Goal: Task Accomplishment & Management: Manage account settings

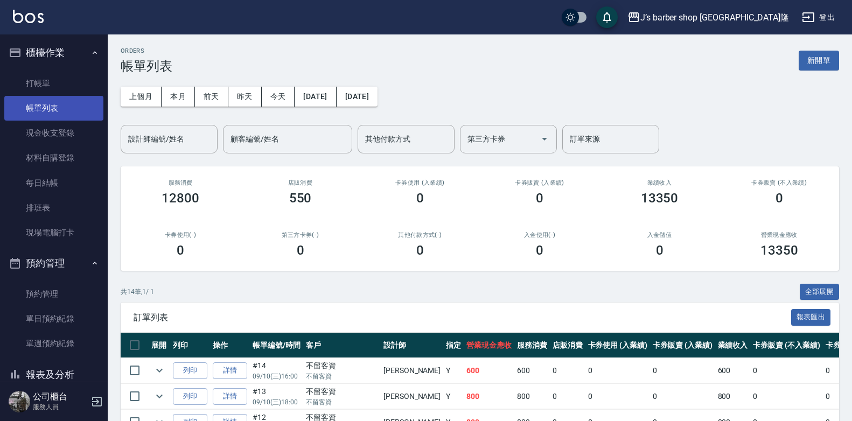
click at [67, 112] on link "帳單列表" at bounding box center [53, 108] width 99 height 25
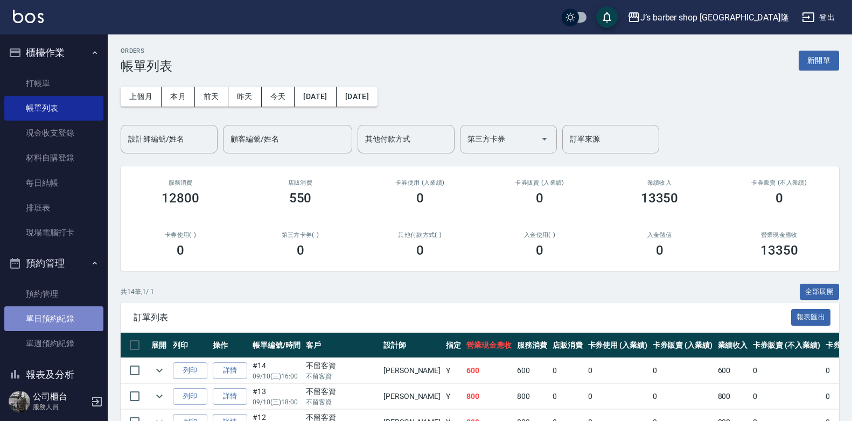
click at [58, 308] on link "單日預約紀錄" at bounding box center [53, 318] width 99 height 25
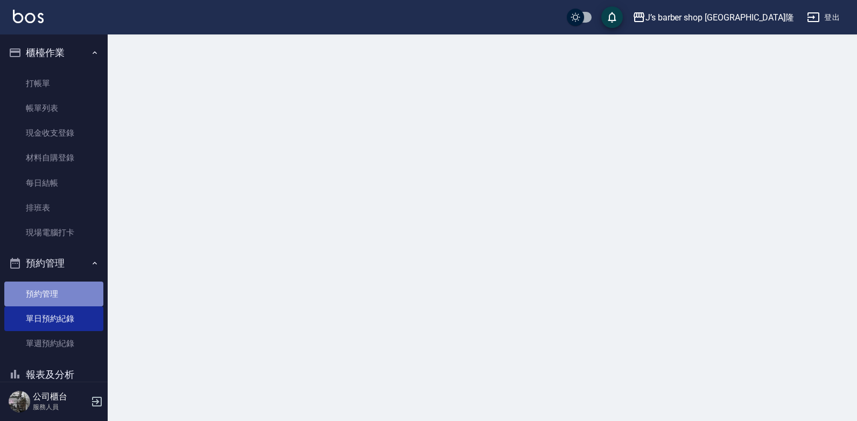
click at [67, 296] on link "預約管理" at bounding box center [53, 294] width 99 height 25
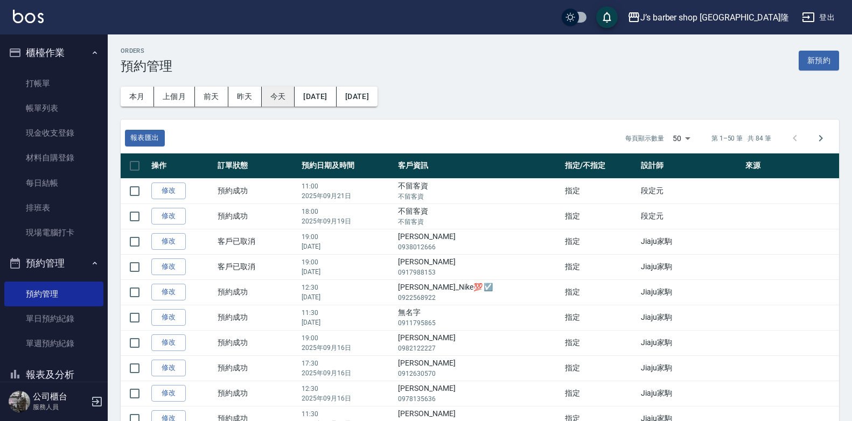
click at [275, 97] on button "今天" at bounding box center [278, 97] width 33 height 20
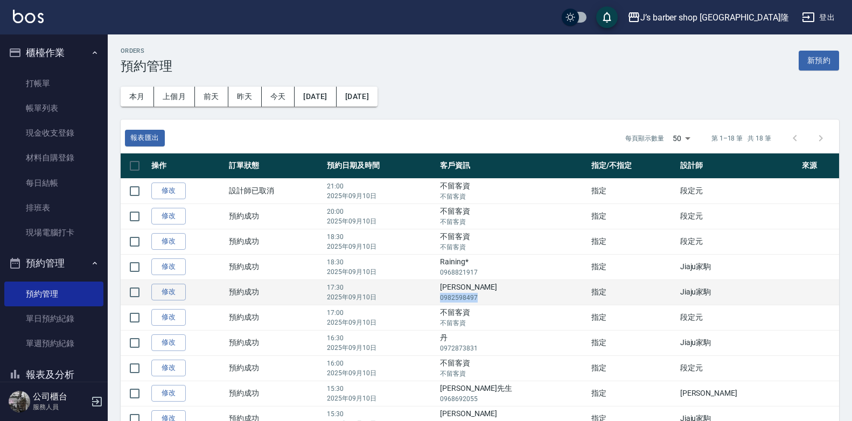
drag, startPoint x: 492, startPoint y: 296, endPoint x: 527, endPoint y: 302, distance: 35.0
click at [527, 302] on p "0982598497" at bounding box center [513, 298] width 146 height 10
copy p "0982598497"
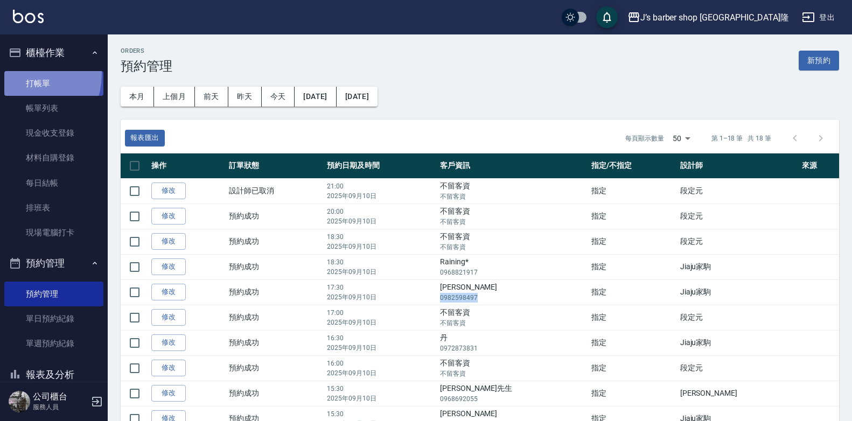
click at [21, 74] on link "打帳單" at bounding box center [53, 83] width 99 height 25
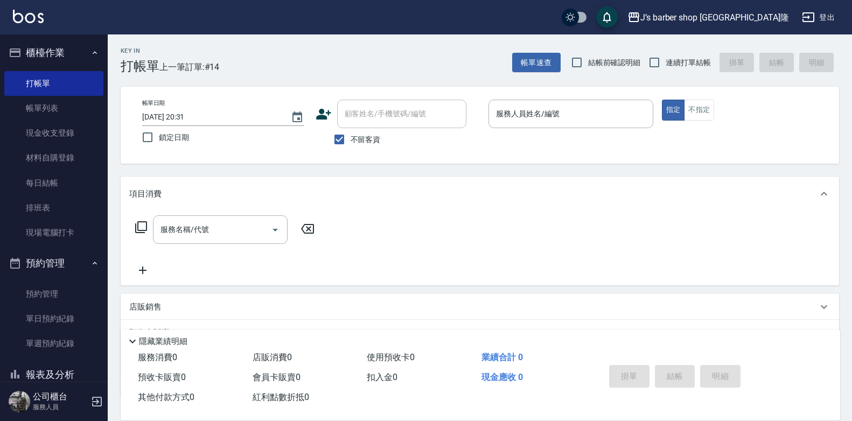
click at [368, 131] on label "不留客資" at bounding box center [354, 139] width 53 height 23
click at [351, 131] on input "不留客資" at bounding box center [339, 139] width 23 height 23
checkbox input "false"
click at [374, 115] on input "顧客姓名/手機號碼/編號" at bounding box center [393, 113] width 103 height 19
paste input "0982598497"
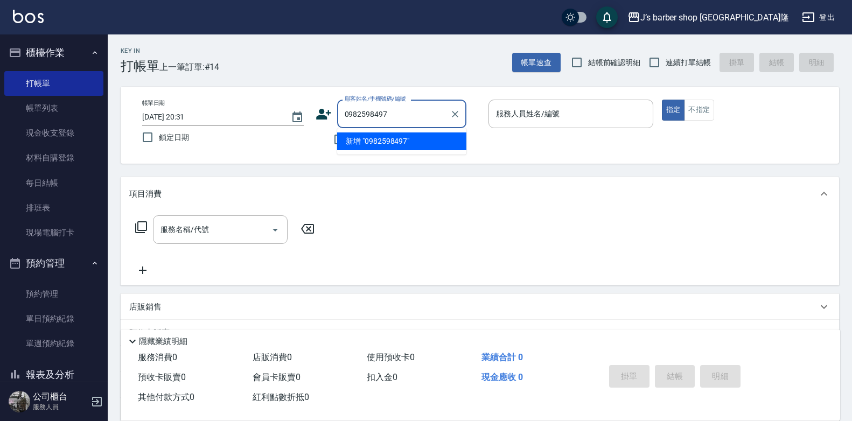
drag, startPoint x: 460, startPoint y: 146, endPoint x: 438, endPoint y: 142, distance: 22.4
click at [453, 147] on li "新增 "0982598497"" at bounding box center [401, 141] width 129 height 18
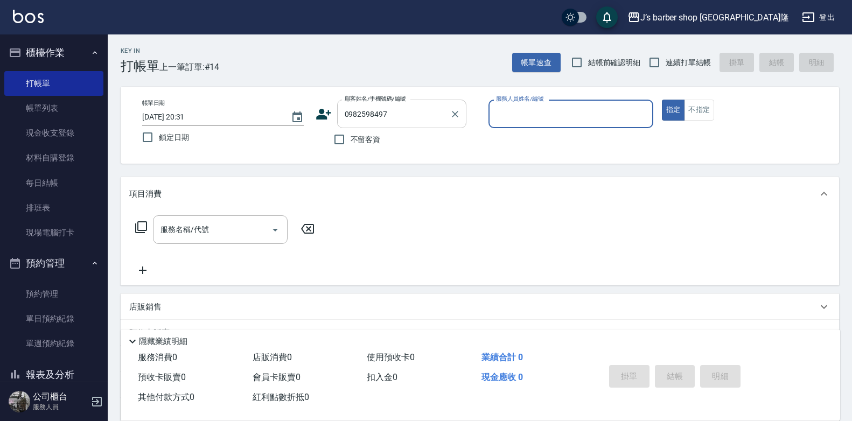
click at [421, 126] on div "0982598497 顧客姓名/手機號碼/編號" at bounding box center [401, 114] width 129 height 29
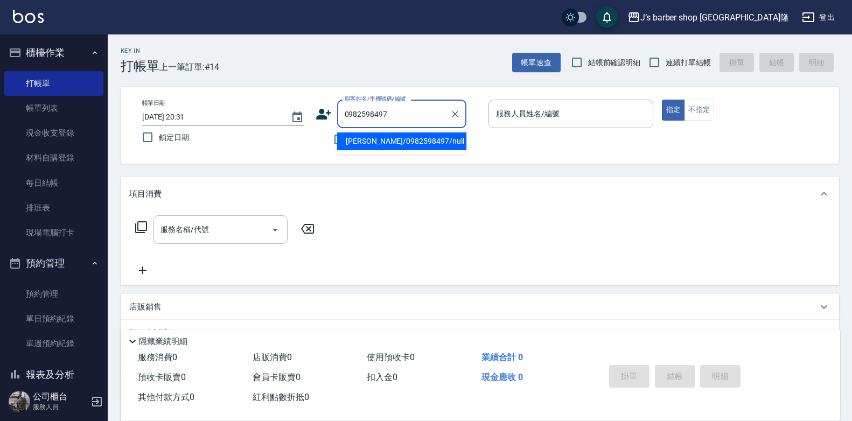
click at [419, 145] on li "[PERSON_NAME]/0982598497/null" at bounding box center [401, 141] width 129 height 18
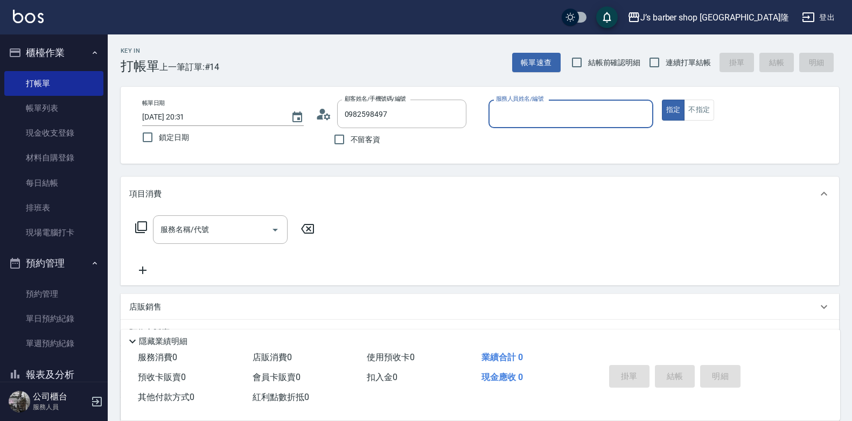
type input "[PERSON_NAME]/0982598497/null"
click at [476, 115] on div "顧客姓名/手機號碼/編號 [PERSON_NAME]/0982598497/null 顧客姓名/手機號碼/編號" at bounding box center [398, 114] width 165 height 29
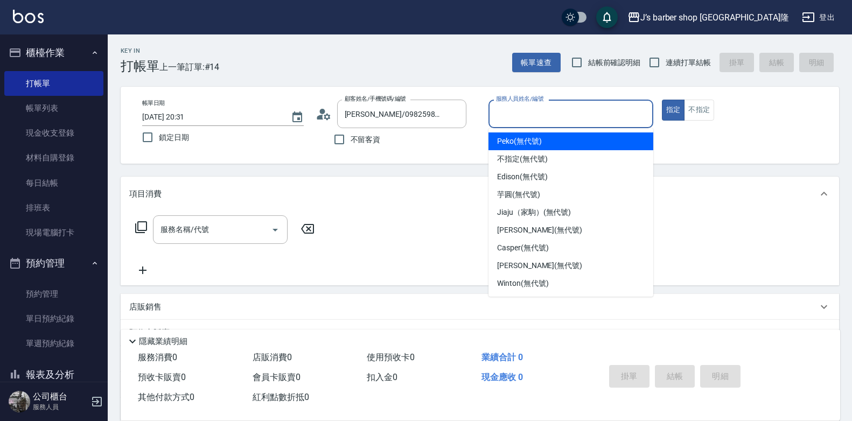
click at [508, 114] on input "服務人員姓名/編號" at bounding box center [570, 113] width 155 height 19
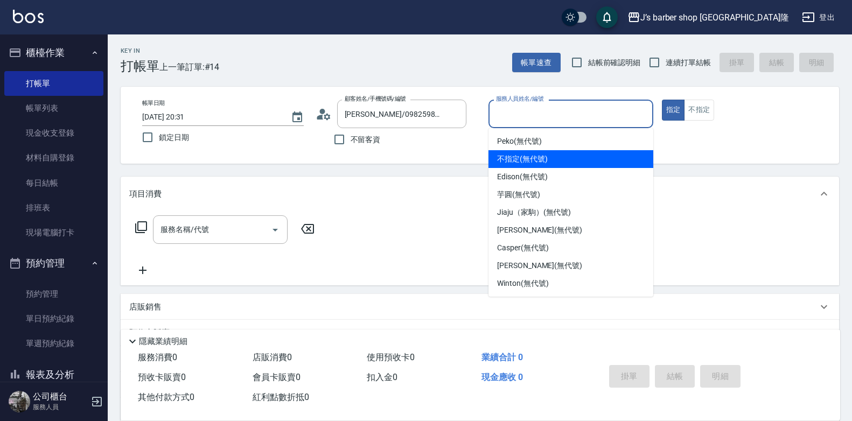
click at [532, 166] on div "不指定 (無代號)" at bounding box center [570, 159] width 165 height 18
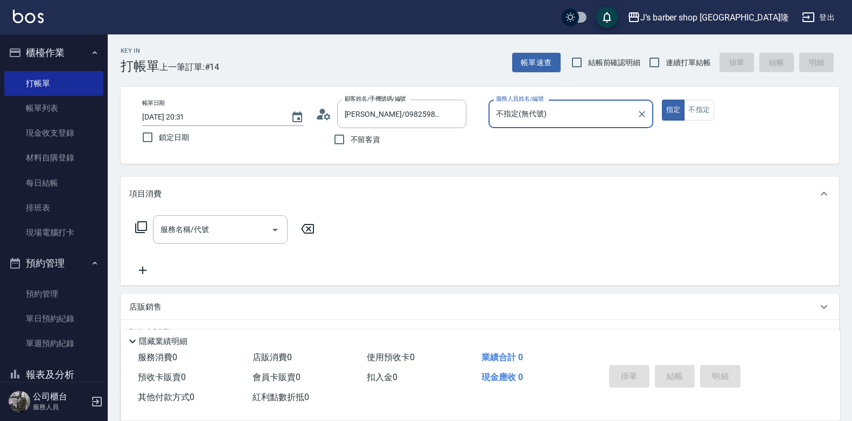
click at [540, 128] on div "不指定(無代號) 服務人員姓名/編號" at bounding box center [570, 114] width 165 height 29
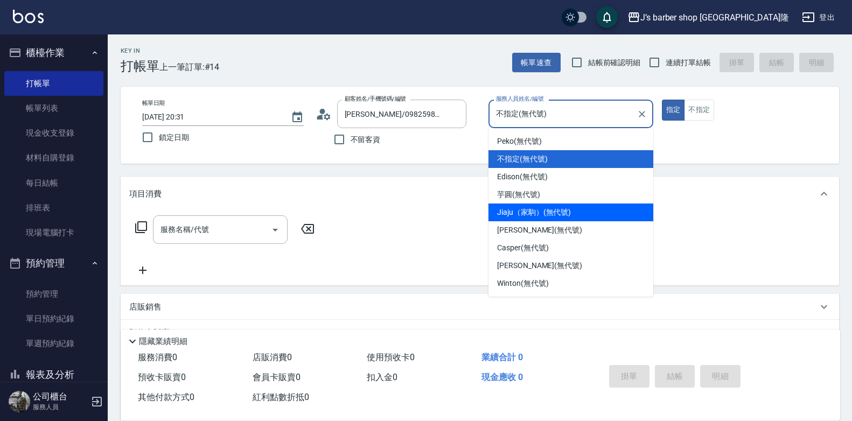
click at [533, 211] on span "Jiaju（家駒） (無代號)" at bounding box center [534, 212] width 74 height 11
type input "Jiaju（家駒）(無代號)"
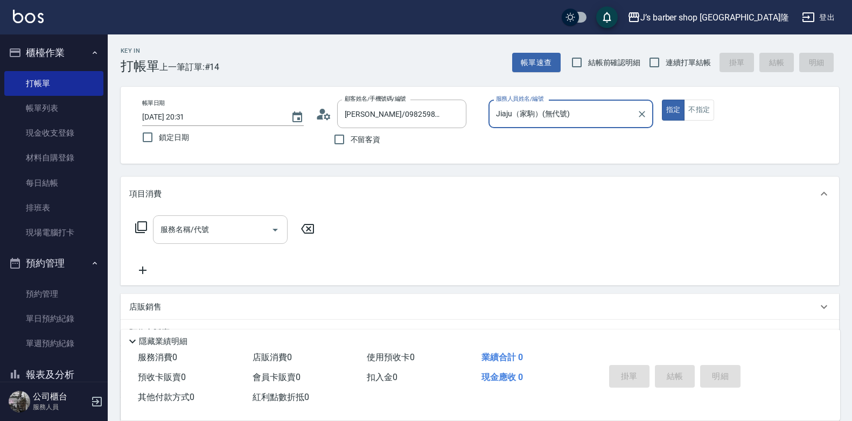
click at [243, 233] on input "服務名稱/代號" at bounding box center [212, 229] width 109 height 19
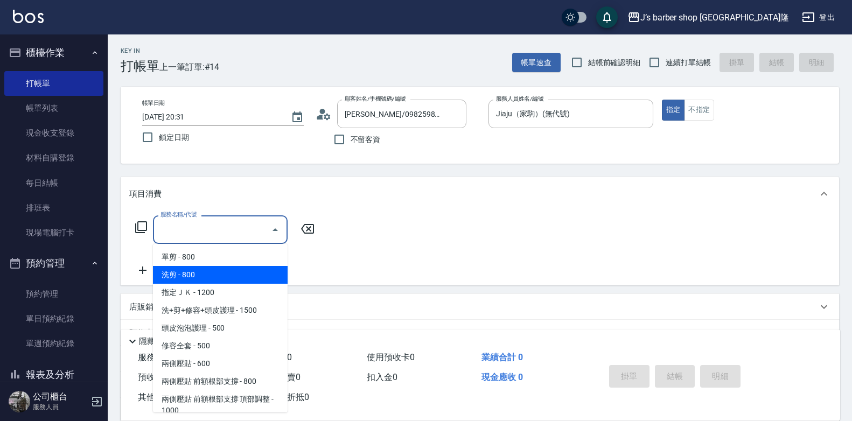
click at [368, 255] on div "服務名稱/代號 服務名稱/代號" at bounding box center [480, 248] width 718 height 74
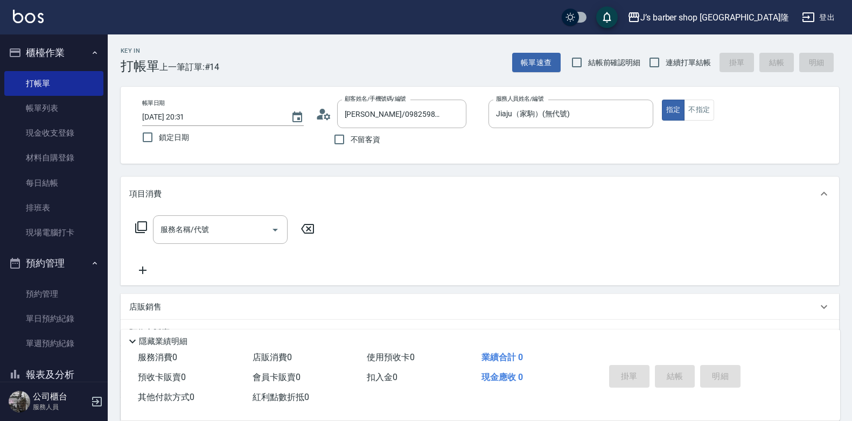
click at [144, 267] on icon at bounding box center [142, 270] width 27 height 13
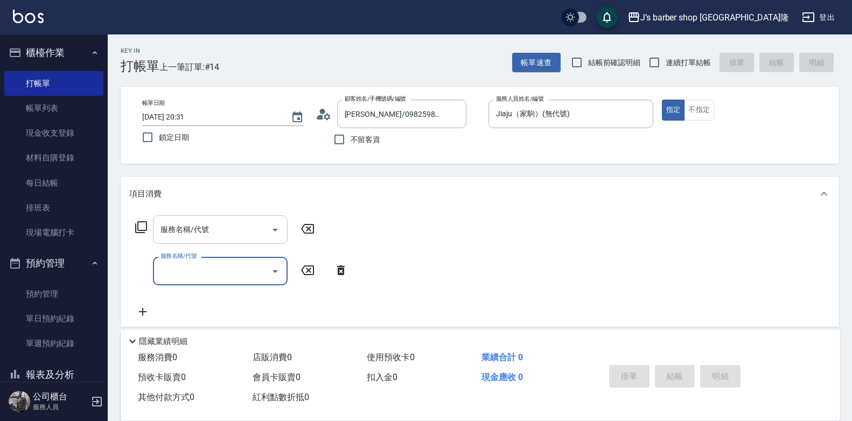
click at [264, 234] on input "服務名稱/代號" at bounding box center [212, 229] width 109 height 19
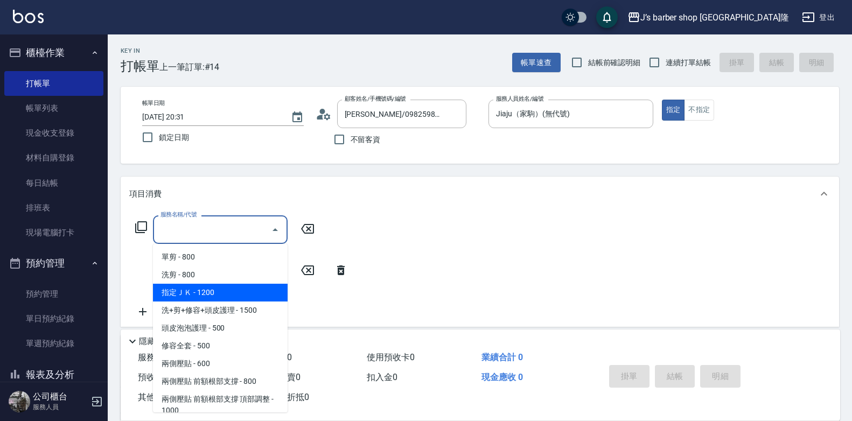
click at [239, 288] on span "指定ＪＫ - 1200" at bounding box center [220, 293] width 135 height 18
type input "指定ＪＫ(102)"
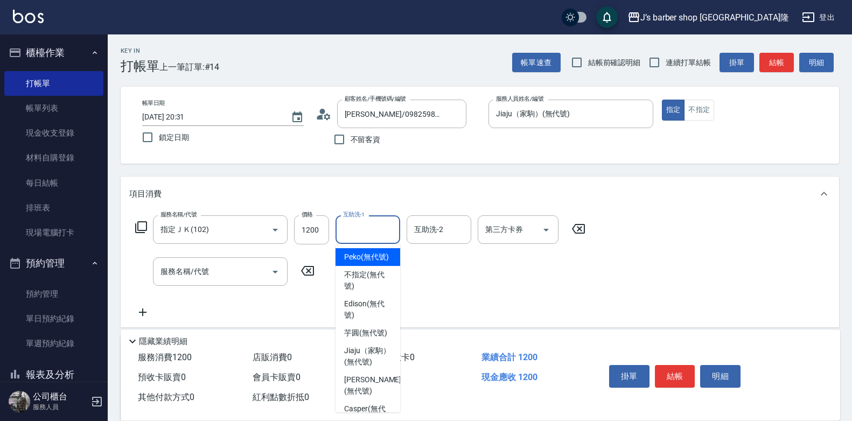
click at [348, 227] on input "互助洗-1" at bounding box center [367, 229] width 55 height 19
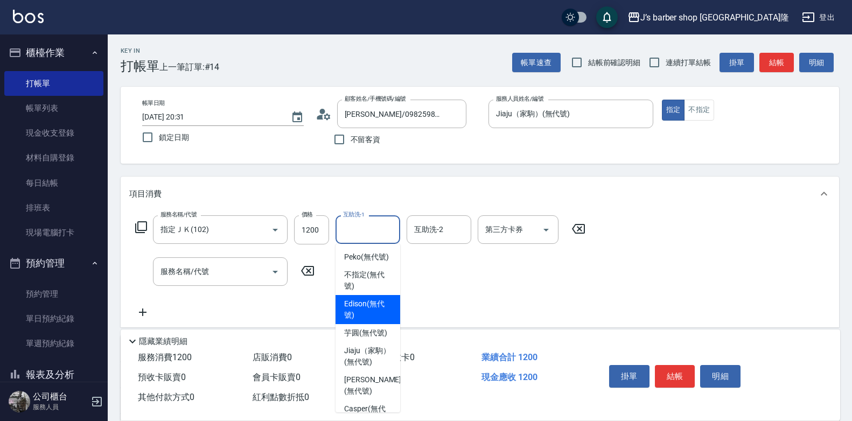
click at [370, 321] on span "Edison (無代號)" at bounding box center [367, 309] width 47 height 23
type input "Edison(無代號)"
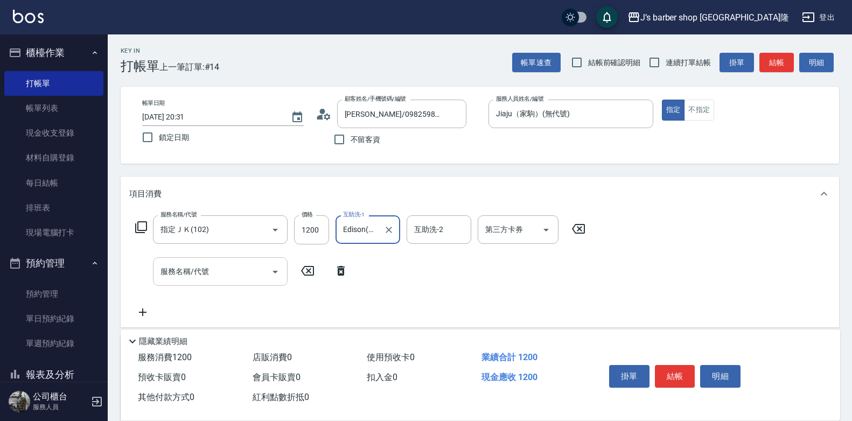
click at [241, 284] on div "服務名稱/代號" at bounding box center [220, 271] width 135 height 29
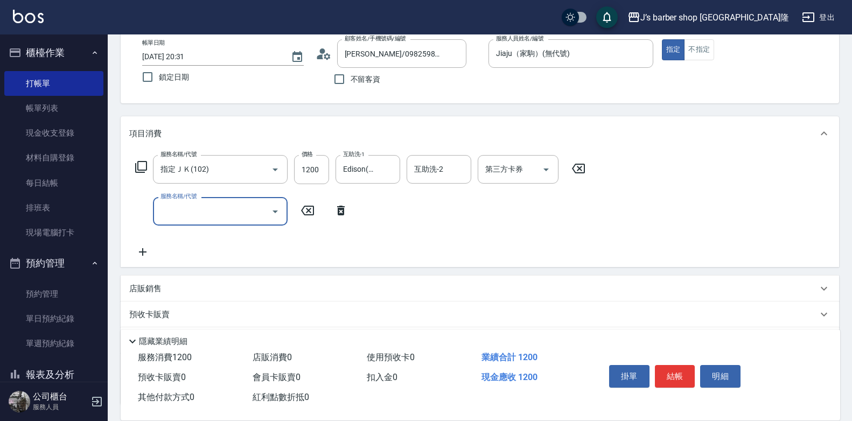
scroll to position [108, 0]
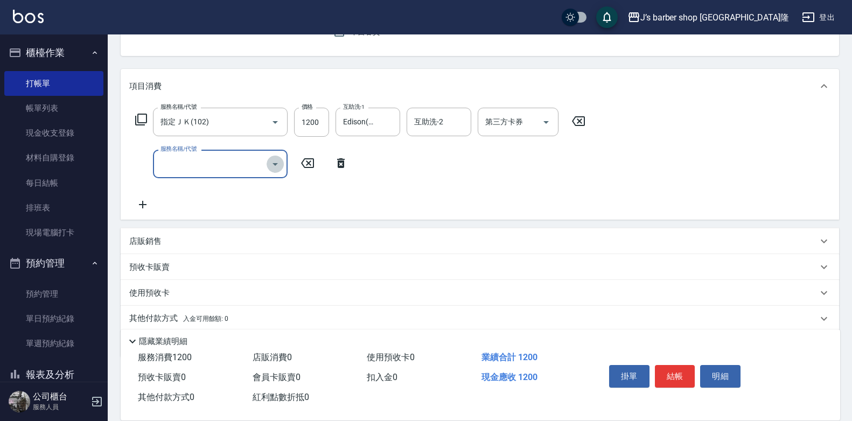
click at [275, 165] on icon "Open" at bounding box center [275, 164] width 13 height 13
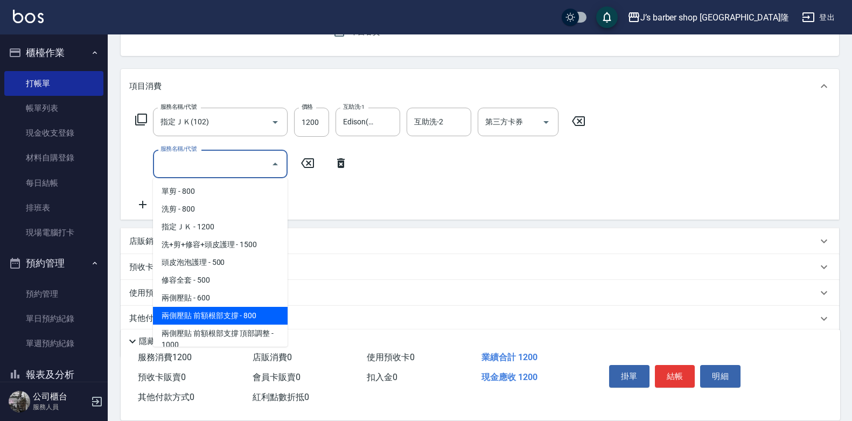
scroll to position [152, 0]
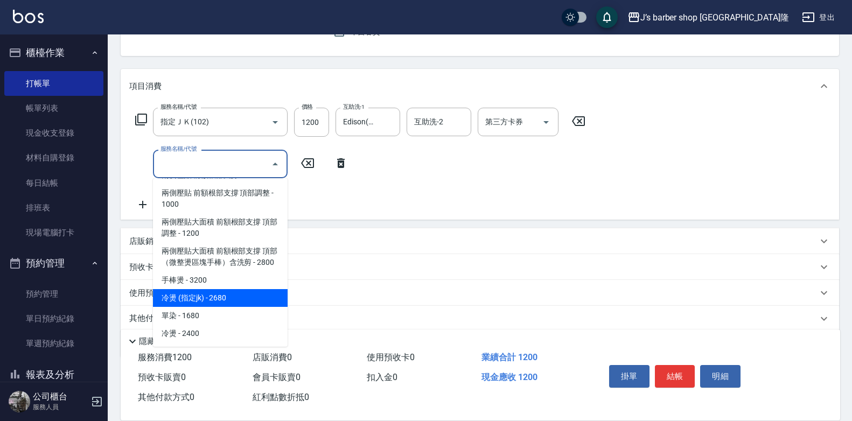
click at [227, 305] on span "冷燙 (指定jk) - 2680" at bounding box center [220, 298] width 135 height 18
type input "冷燙 (指定jk)(ＬＰjk)"
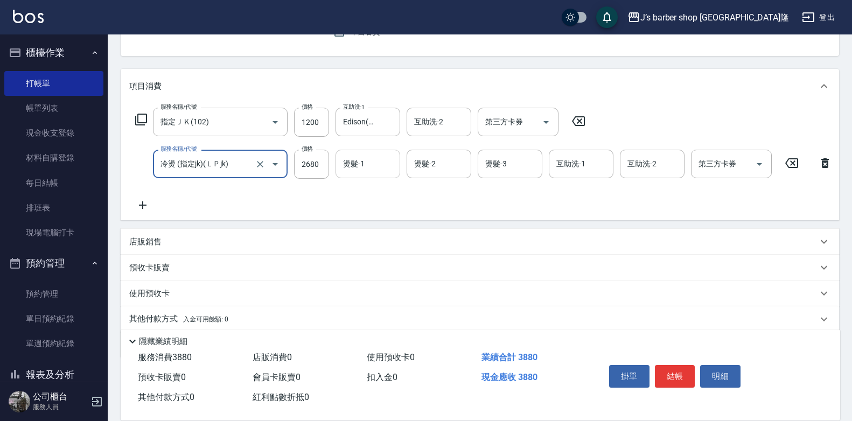
click at [362, 171] on input "燙髮-1" at bounding box center [367, 164] width 55 height 19
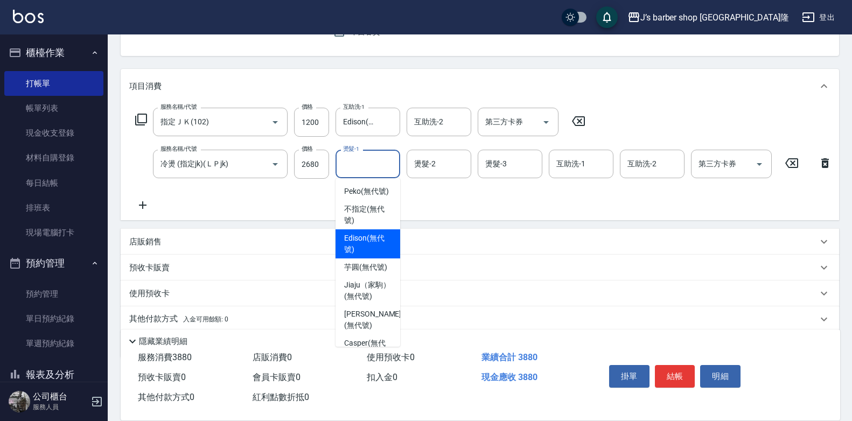
click at [369, 255] on span "Edison (無代號)" at bounding box center [367, 244] width 47 height 23
type input "Edison(無代號)"
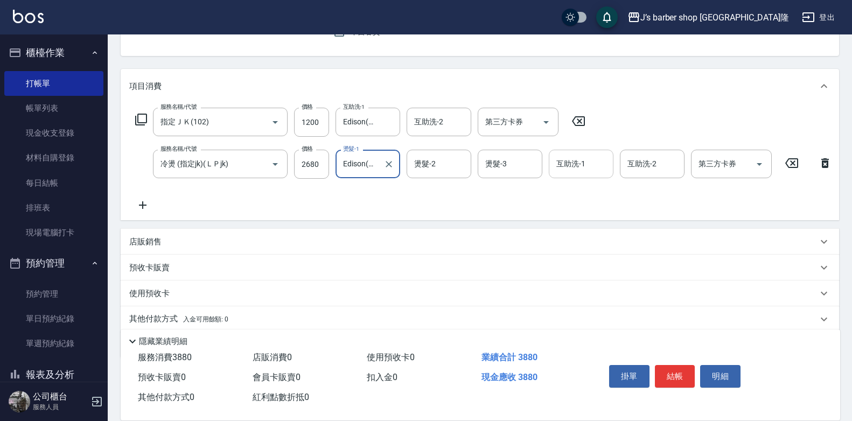
click at [577, 175] on div "互助洗-1" at bounding box center [581, 164] width 65 height 29
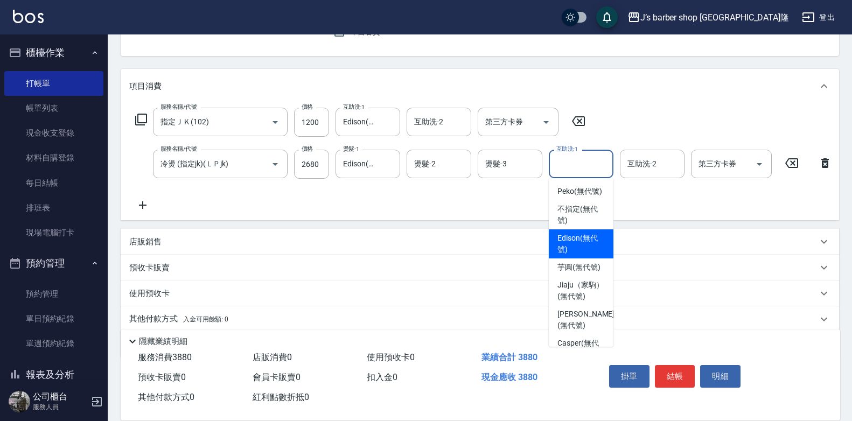
click at [575, 255] on span "Edison (無代號)" at bounding box center [580, 244] width 47 height 23
type input "Edison(無代號)"
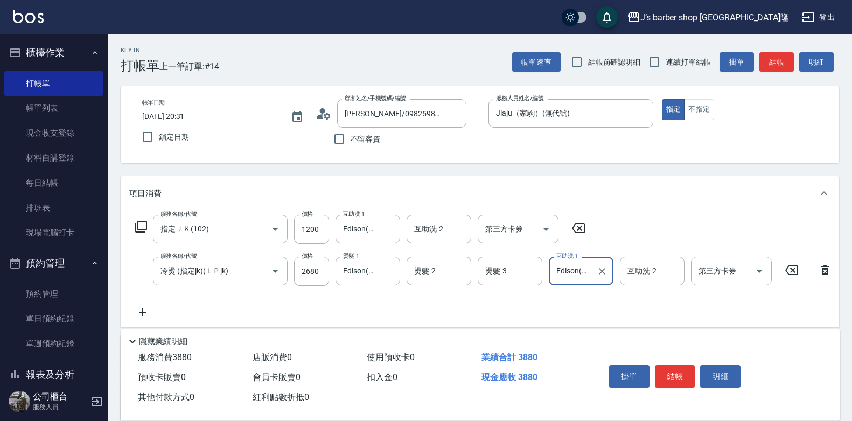
scroll to position [0, 0]
click at [316, 271] on input "2680" at bounding box center [311, 271] width 35 height 29
type input "2300"
click at [645, 211] on div "項目消費" at bounding box center [480, 194] width 718 height 34
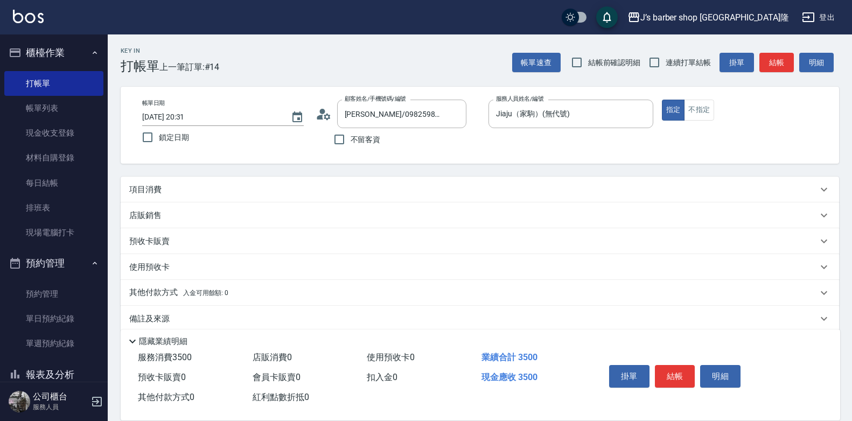
click at [567, 189] on div "項目消費" at bounding box center [473, 189] width 688 height 11
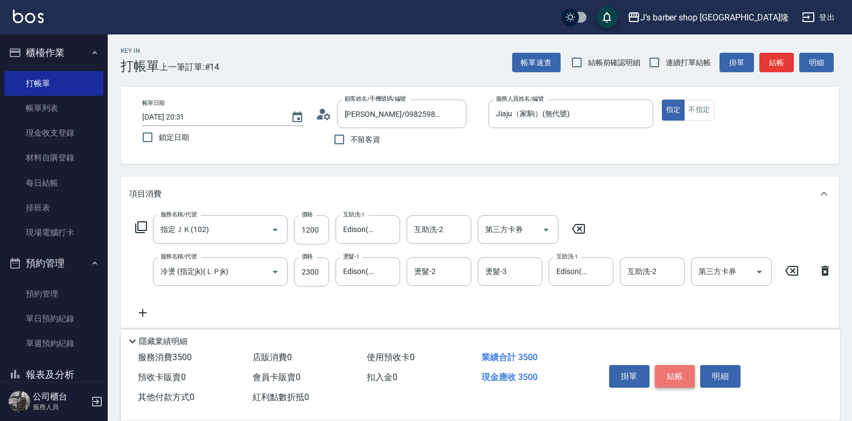
click at [665, 372] on button "結帳" at bounding box center [675, 376] width 40 height 23
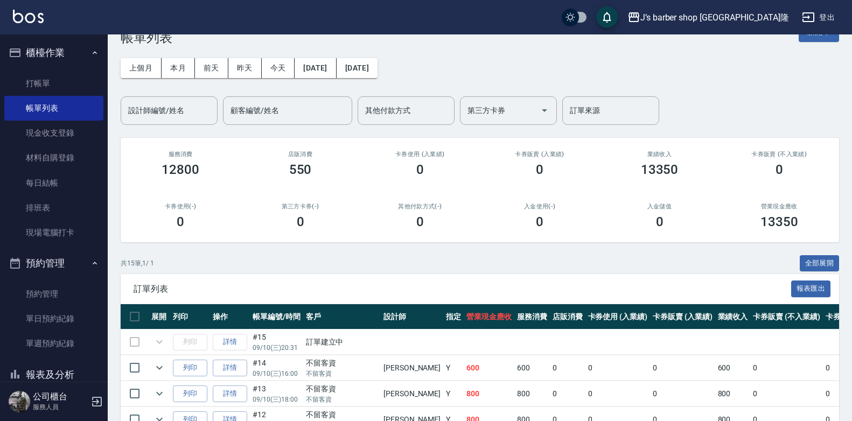
scroll to position [54, 0]
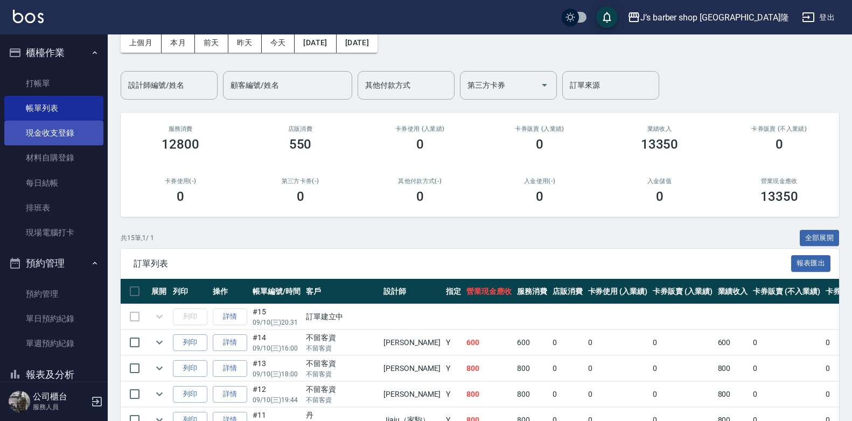
click at [48, 130] on link "現金收支登錄" at bounding box center [53, 133] width 99 height 25
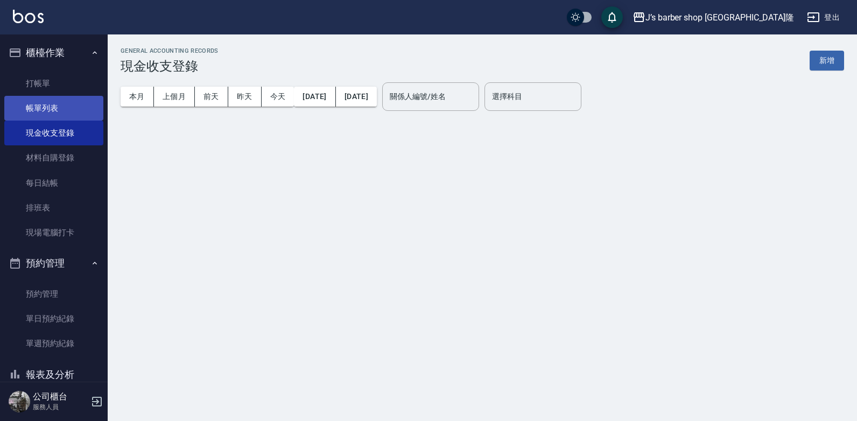
click at [55, 110] on link "帳單列表" at bounding box center [53, 108] width 99 height 25
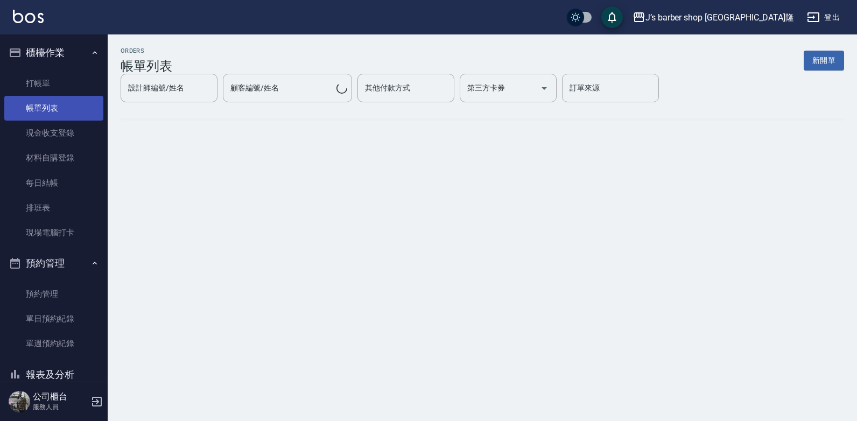
click at [55, 110] on link "帳單列表" at bounding box center [53, 108] width 99 height 25
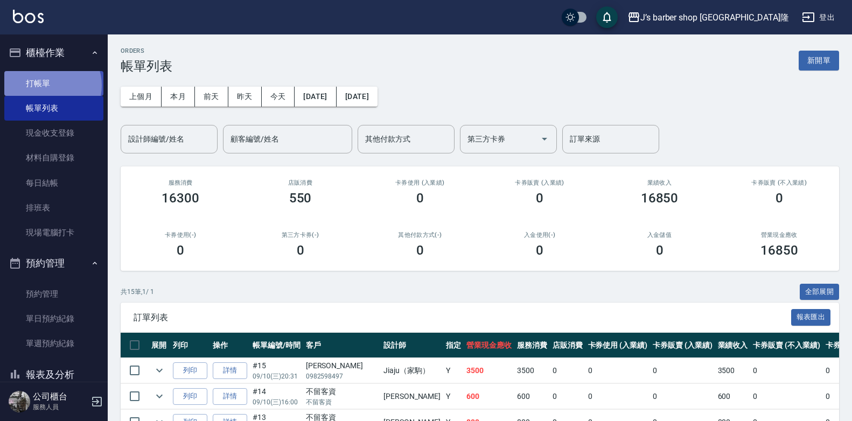
click at [52, 85] on link "打帳單" at bounding box center [53, 83] width 99 height 25
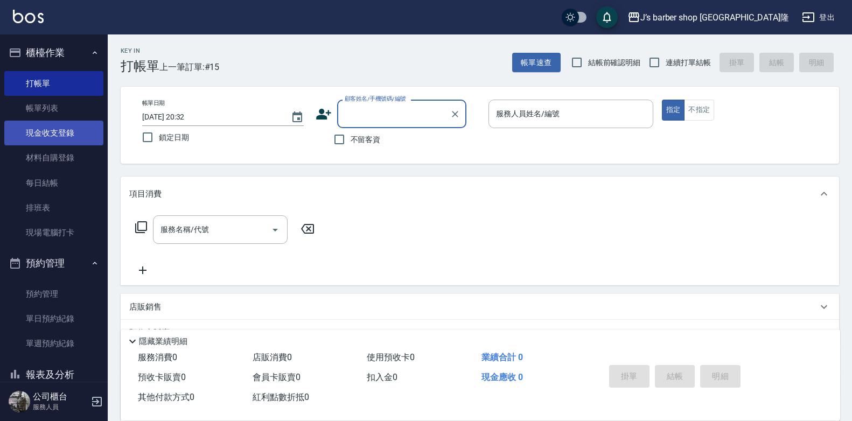
click at [43, 128] on link "現金收支登錄" at bounding box center [53, 133] width 99 height 25
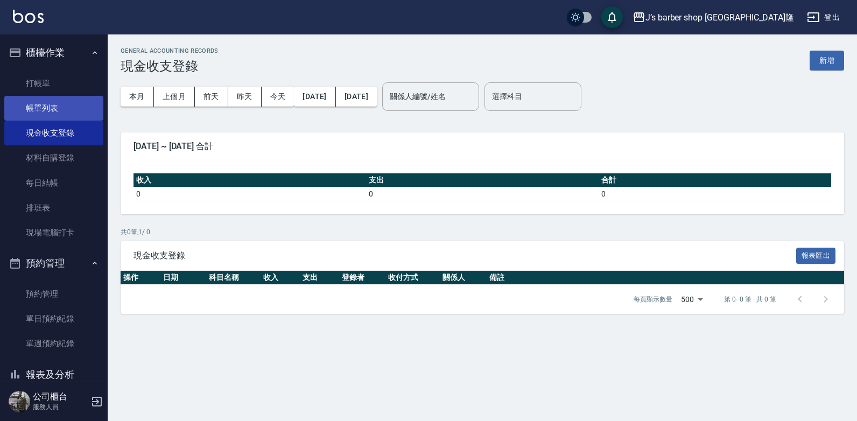
click at [54, 114] on link "帳單列表" at bounding box center [53, 108] width 99 height 25
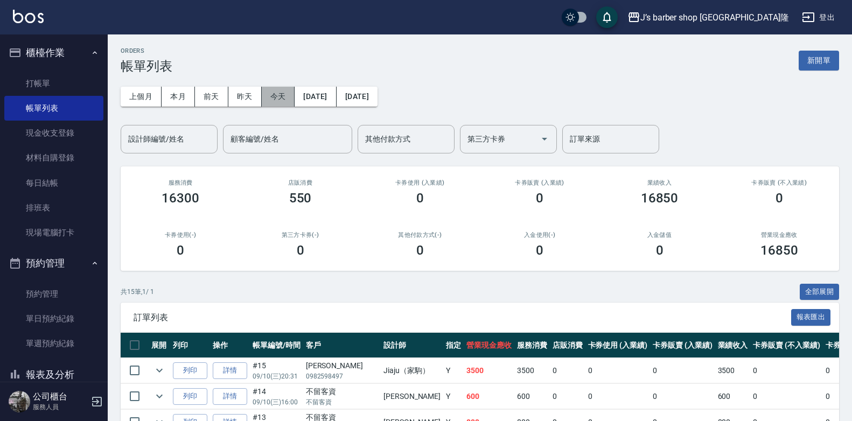
click at [272, 93] on button "今天" at bounding box center [278, 97] width 33 height 20
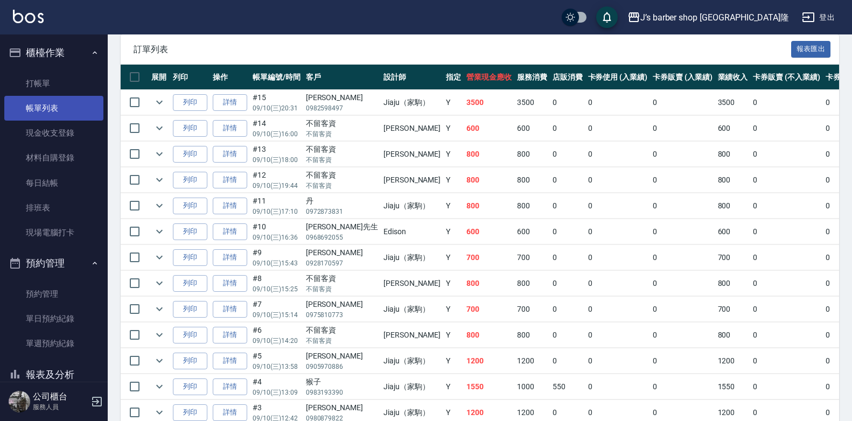
scroll to position [106, 0]
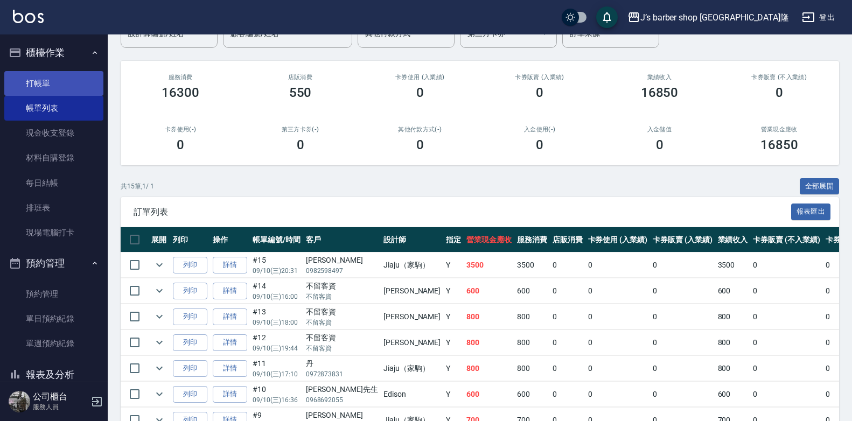
click at [50, 75] on link "打帳單" at bounding box center [53, 83] width 99 height 25
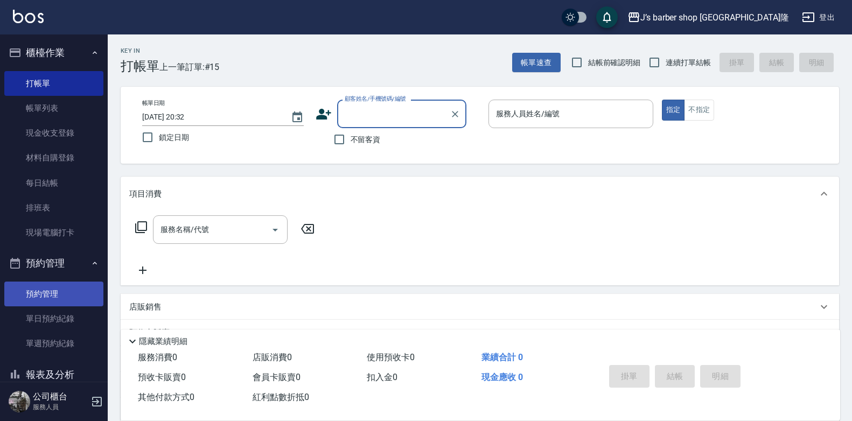
click at [41, 285] on link "預約管理" at bounding box center [53, 294] width 99 height 25
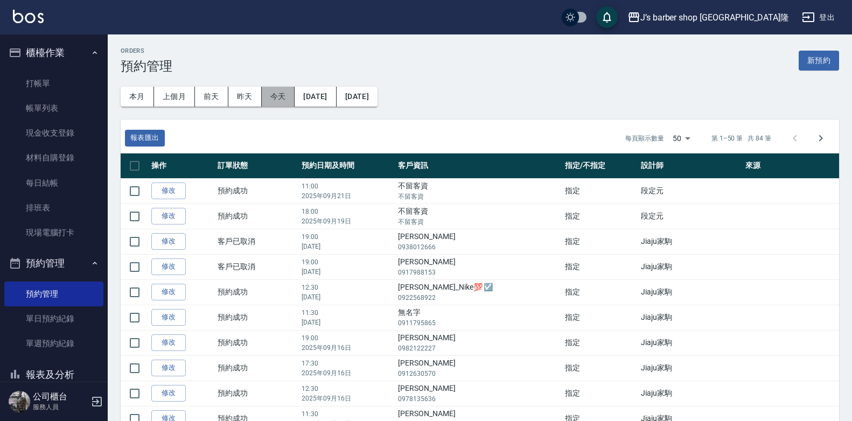
click at [276, 103] on button "今天" at bounding box center [278, 97] width 33 height 20
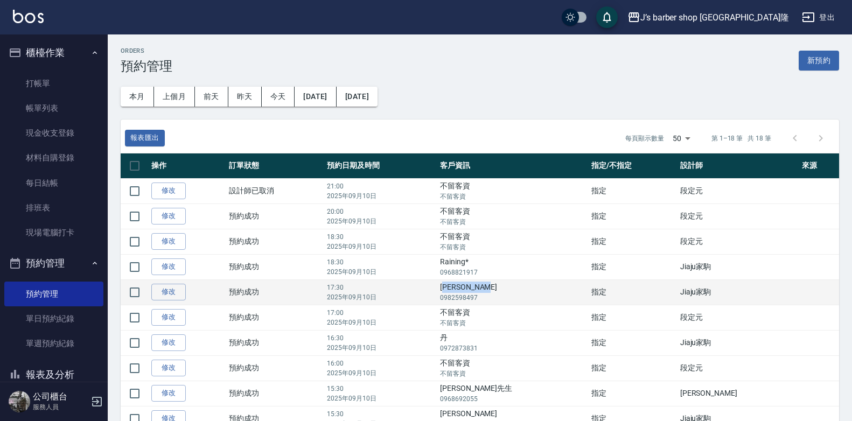
drag, startPoint x: 495, startPoint y: 292, endPoint x: 538, endPoint y: 292, distance: 42.5
click at [538, 292] on td "[PERSON_NAME] 0982598497" at bounding box center [512, 291] width 151 height 25
drag, startPoint x: 538, startPoint y: 292, endPoint x: 538, endPoint y: 300, distance: 8.1
click at [538, 300] on p "0982598497" at bounding box center [513, 298] width 146 height 10
drag, startPoint x: 493, startPoint y: 288, endPoint x: 533, endPoint y: 291, distance: 40.5
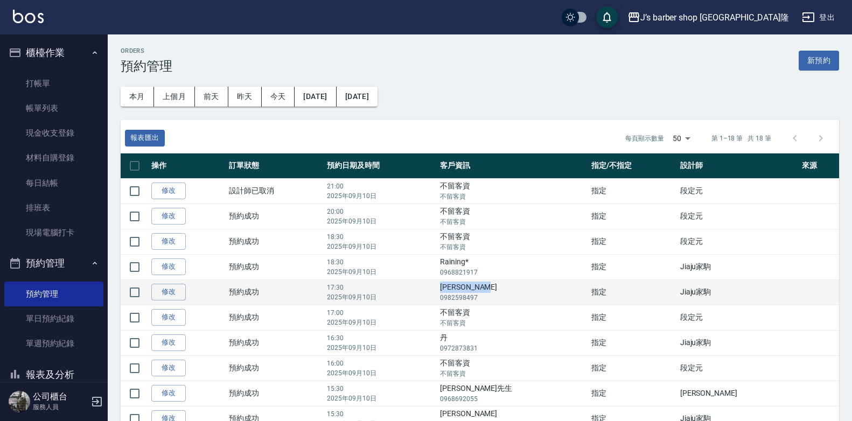
click at [533, 291] on td "[PERSON_NAME] 0982598497" at bounding box center [512, 291] width 151 height 25
drag, startPoint x: 533, startPoint y: 291, endPoint x: 531, endPoint y: 297, distance: 6.3
click at [532, 297] on p "0982598497" at bounding box center [513, 298] width 146 height 10
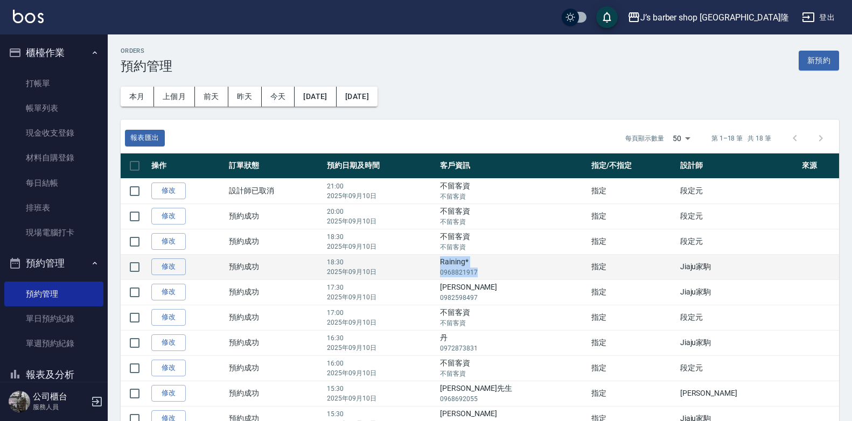
drag, startPoint x: 492, startPoint y: 265, endPoint x: 537, endPoint y: 276, distance: 47.0
click at [537, 276] on td "Raining* 0968821917" at bounding box center [512, 266] width 151 height 25
click at [533, 273] on p "0968821917" at bounding box center [513, 273] width 146 height 10
drag, startPoint x: 486, startPoint y: 263, endPoint x: 533, endPoint y: 271, distance: 47.5
click at [533, 271] on tr "修改  預約成功 18:30 [DATE] Raining* 0968821917 指定 Jiaju家駒" at bounding box center [480, 266] width 718 height 25
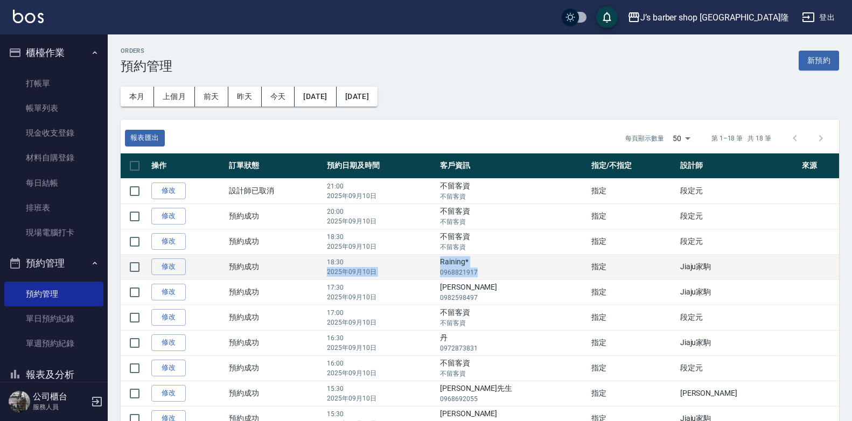
drag, startPoint x: 533, startPoint y: 271, endPoint x: 490, endPoint y: 272, distance: 43.6
click at [491, 272] on td "Raining* 0968821917" at bounding box center [512, 266] width 151 height 25
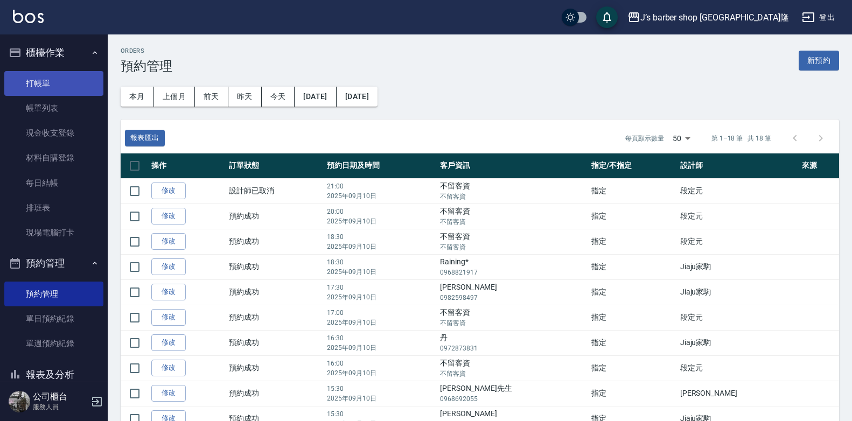
click at [62, 86] on link "打帳單" at bounding box center [53, 83] width 99 height 25
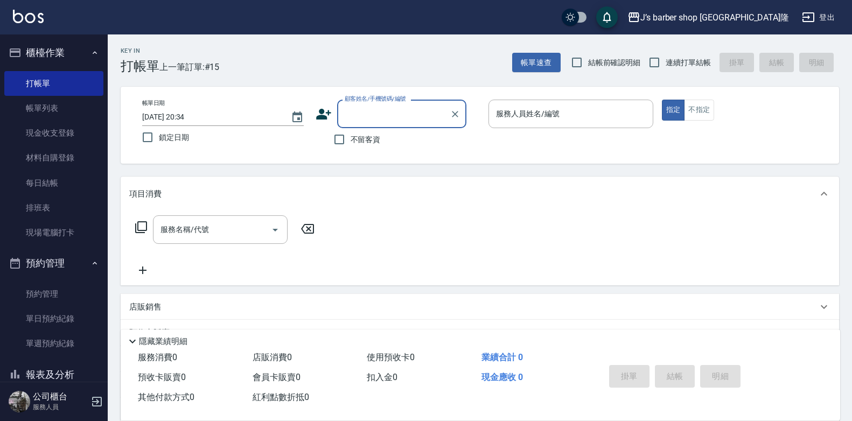
click at [188, 110] on input "[DATE] 20:34" at bounding box center [211, 117] width 138 height 18
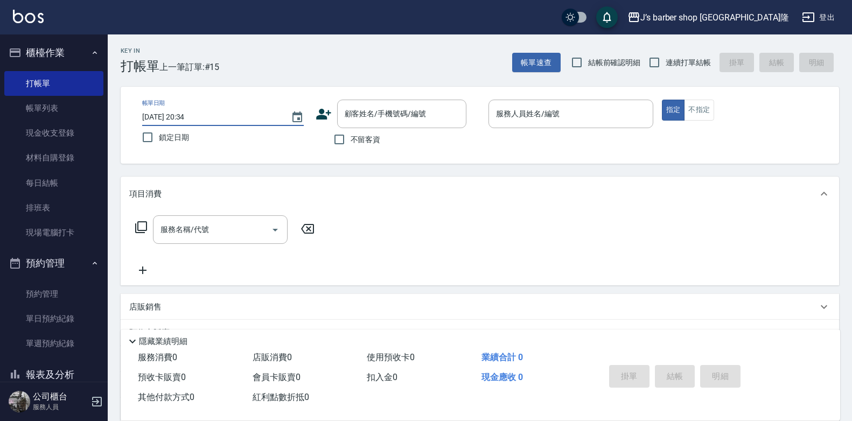
click at [189, 114] on input "[DATE] 20:34" at bounding box center [211, 117] width 138 height 18
type input "[DATE] 11:34"
click at [369, 134] on span "不留客資" at bounding box center [366, 139] width 30 height 11
click at [351, 134] on input "不留客資" at bounding box center [339, 139] width 23 height 23
checkbox input "true"
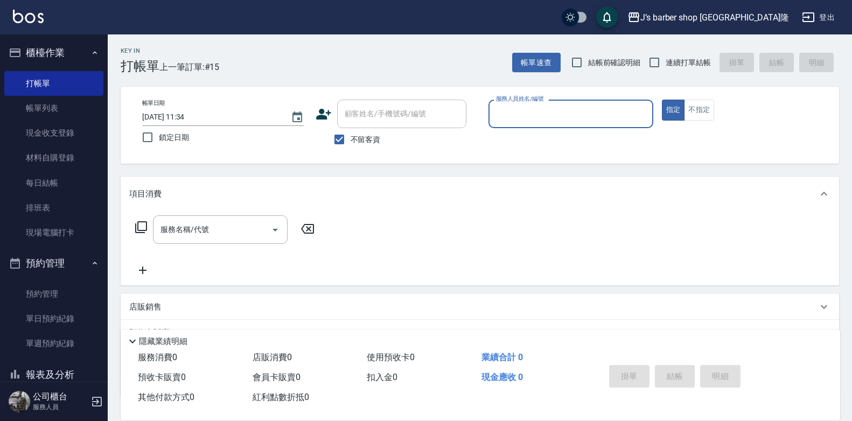
click at [534, 114] on input "服務人員姓名/編號" at bounding box center [570, 113] width 155 height 19
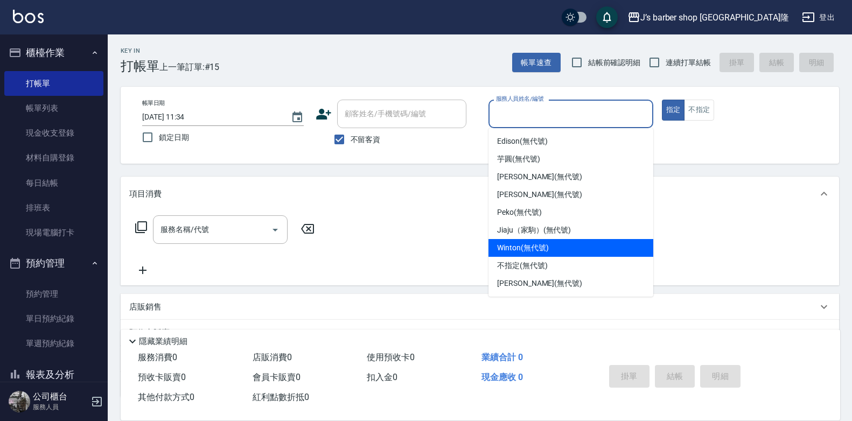
click at [513, 239] on div "Winton (無代號)" at bounding box center [570, 248] width 165 height 18
type input "Winton(無代號)"
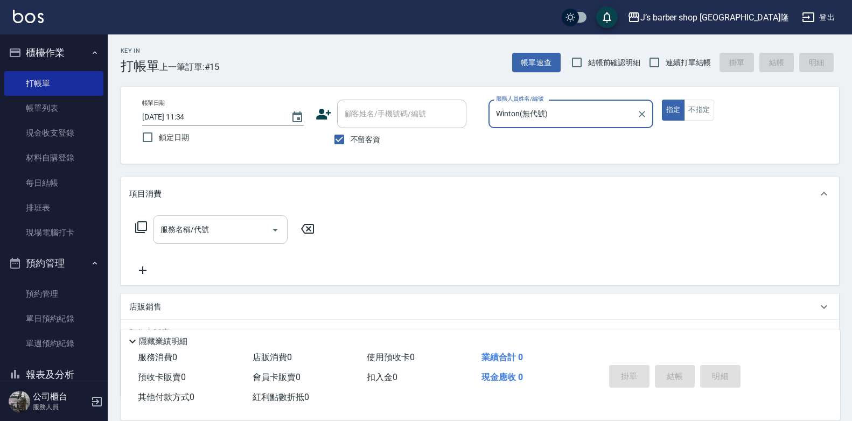
click at [268, 233] on button "Open" at bounding box center [275, 229] width 17 height 17
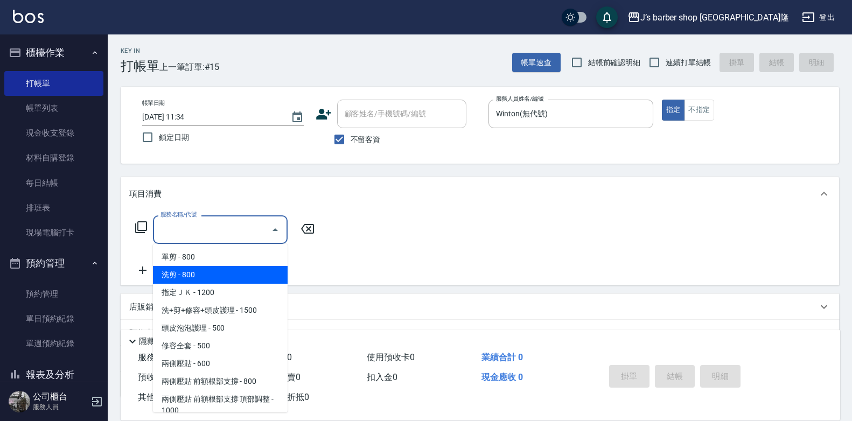
click at [247, 272] on span "洗剪 - 800" at bounding box center [220, 275] width 135 height 18
type input "洗剪(101)"
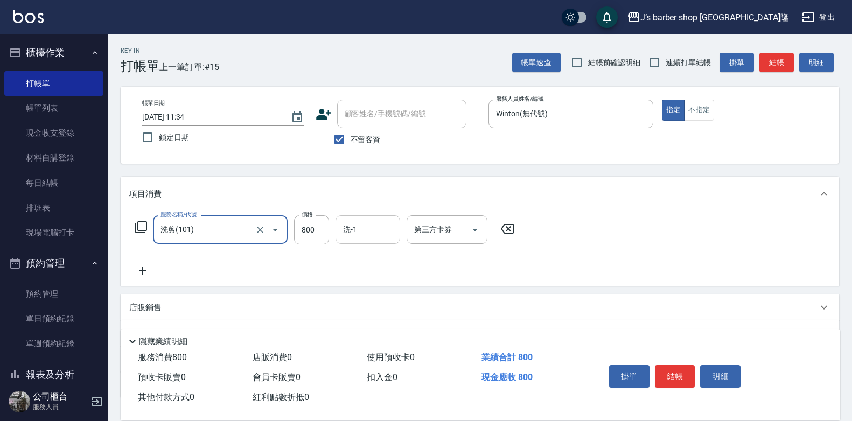
click at [360, 230] on input "洗-1" at bounding box center [367, 229] width 55 height 19
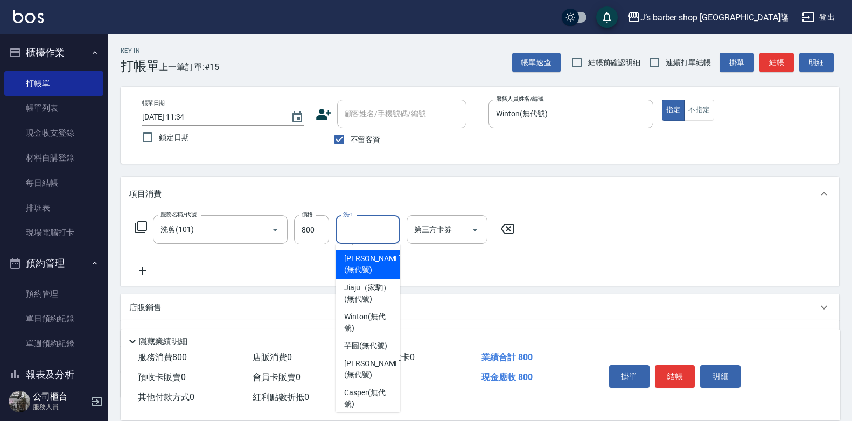
scroll to position [108, 0]
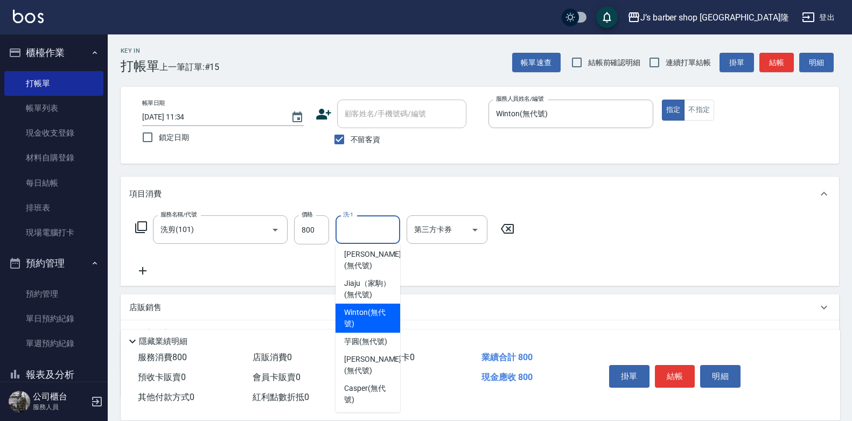
click at [367, 330] on span "Winton (無代號)" at bounding box center [367, 318] width 47 height 23
type input "Winton(無代號)"
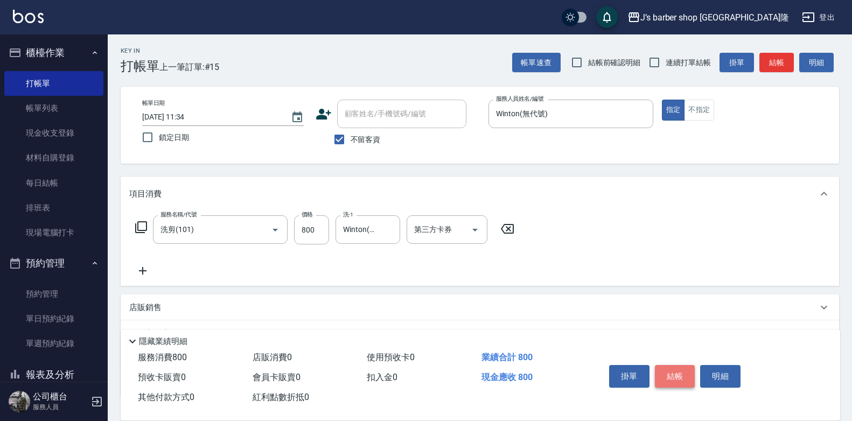
click at [663, 370] on button "結帳" at bounding box center [675, 376] width 40 height 23
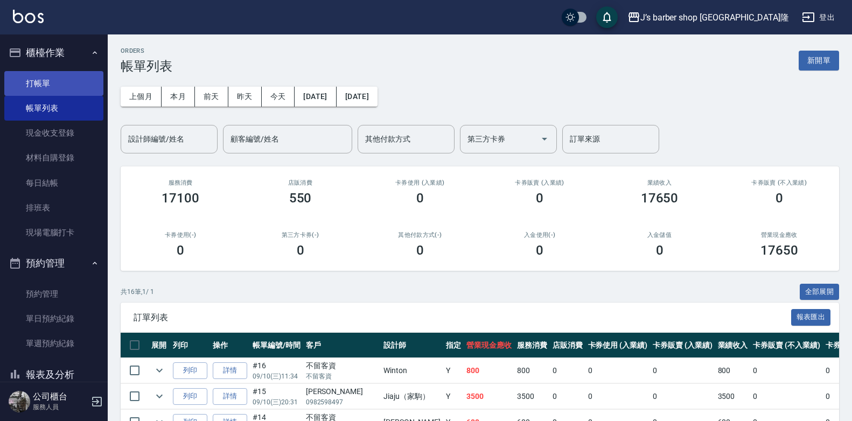
click at [56, 76] on link "打帳單" at bounding box center [53, 83] width 99 height 25
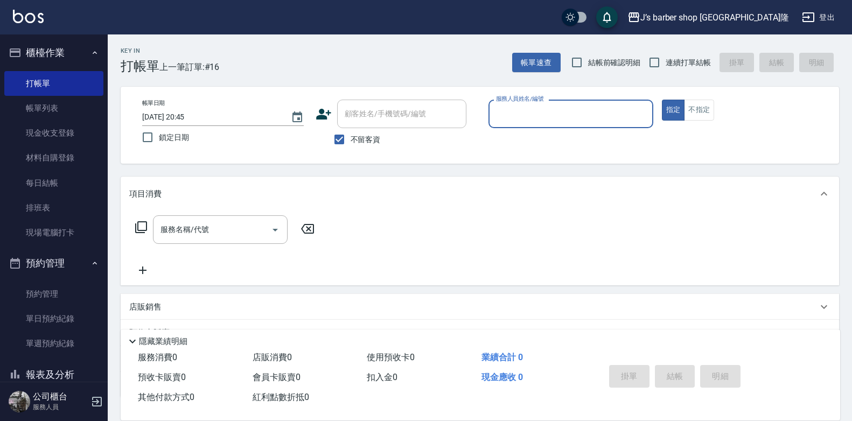
click at [187, 115] on input "[DATE] 20:45" at bounding box center [211, 117] width 138 height 18
type input "[DATE] 02:45"
type input "2"
click at [506, 120] on input "2" at bounding box center [562, 113] width 139 height 19
click at [639, 117] on icon "Clear" at bounding box center [642, 114] width 11 height 11
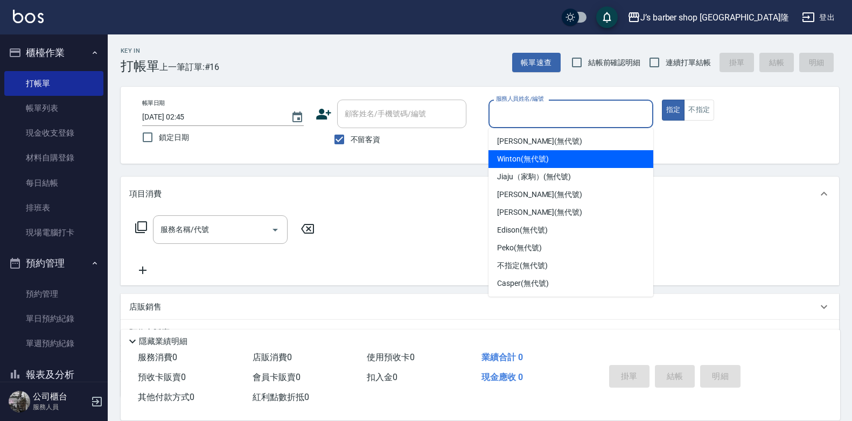
click at [543, 152] on div "Winton (無代號)" at bounding box center [570, 159] width 165 height 18
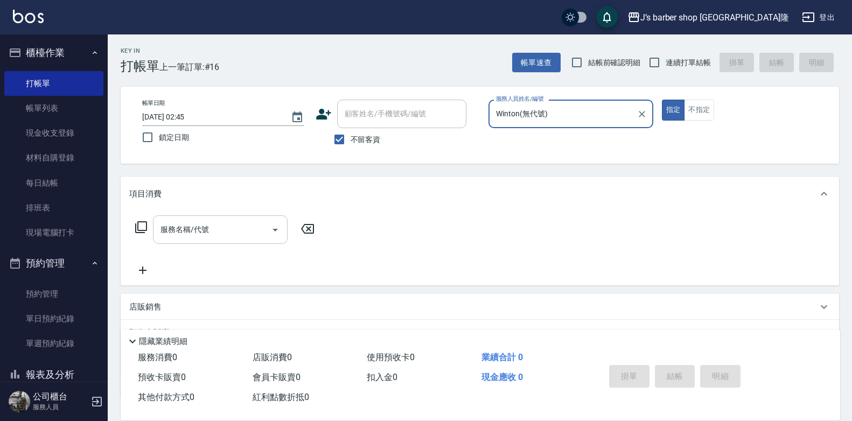
drag, startPoint x: 269, startPoint y: 219, endPoint x: 256, endPoint y: 227, distance: 15.2
click at [265, 222] on div "服務名稱/代號" at bounding box center [220, 229] width 135 height 29
type input "Winton(無代號)"
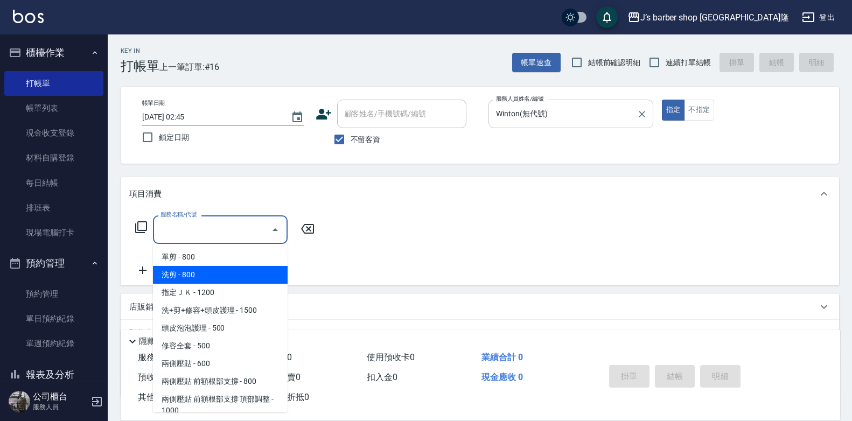
click at [225, 268] on span "洗剪 - 800" at bounding box center [220, 275] width 135 height 18
type input "洗剪(101)"
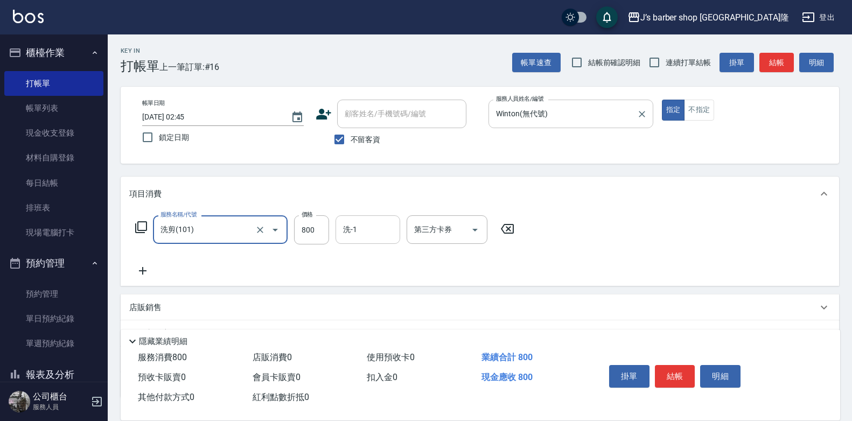
click at [367, 225] on input "洗-1" at bounding box center [367, 229] width 55 height 19
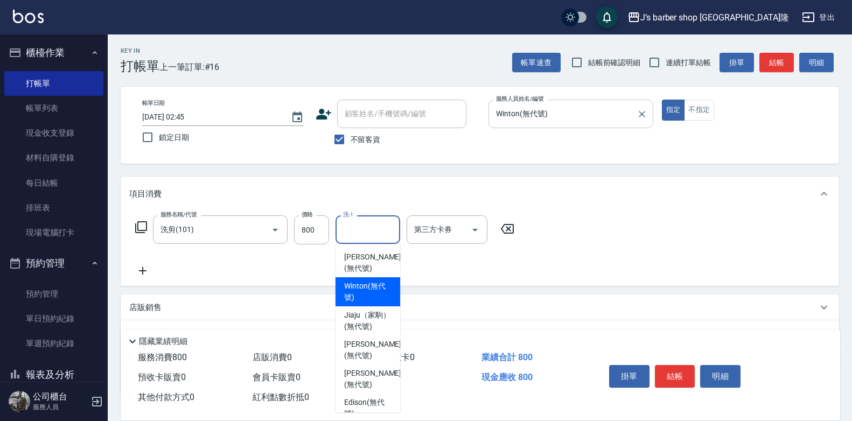
click at [368, 295] on span "Winton (無代號)" at bounding box center [367, 292] width 47 height 23
type input "Winton(無代號)"
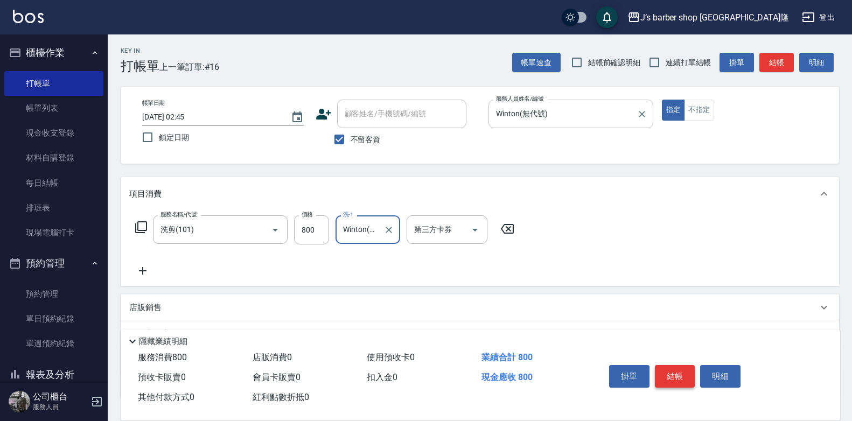
click at [688, 374] on button "結帳" at bounding box center [675, 376] width 40 height 23
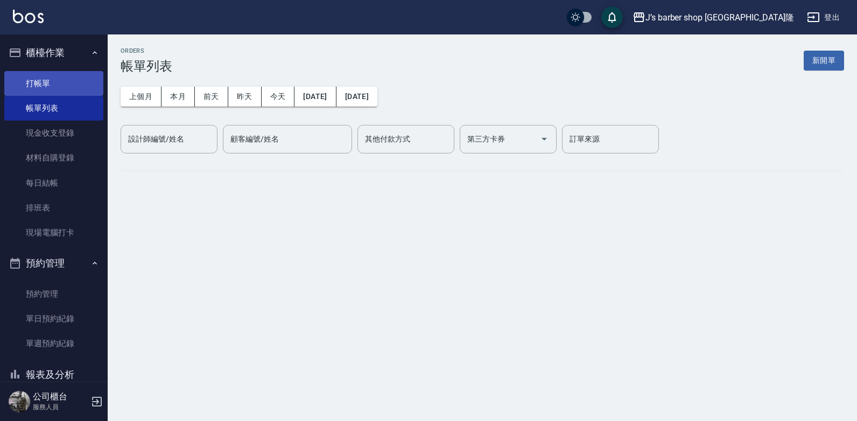
click at [66, 74] on link "打帳單" at bounding box center [53, 83] width 99 height 25
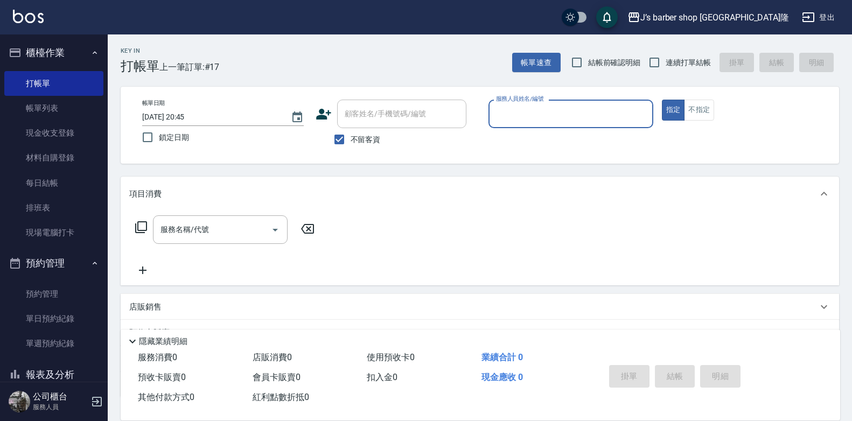
click at [187, 116] on input "[DATE] 20:45" at bounding box center [211, 117] width 138 height 18
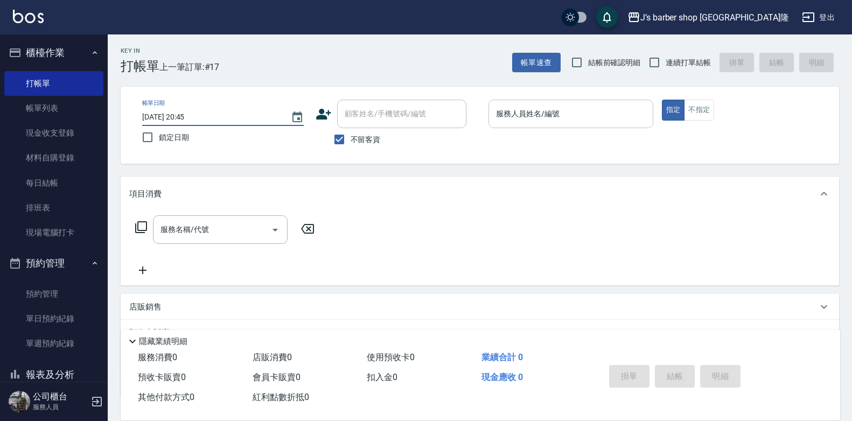
type input "[DATE] 03:45"
type input "3"
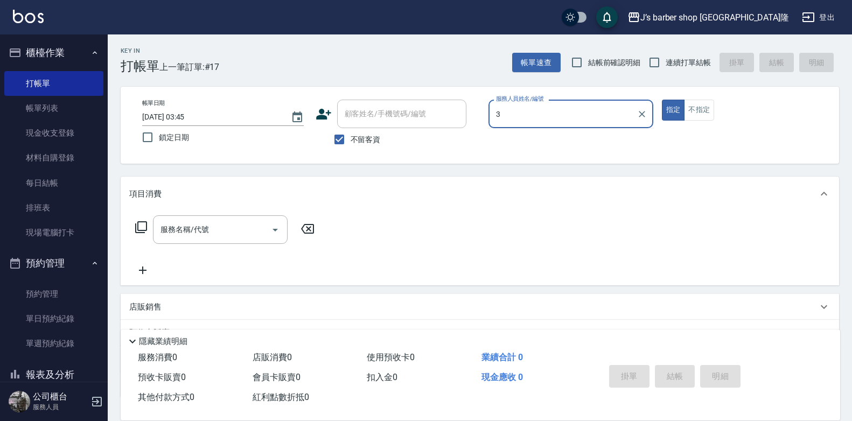
click at [555, 107] on input "3" at bounding box center [562, 113] width 139 height 19
click at [640, 117] on icon "Clear" at bounding box center [642, 114] width 11 height 11
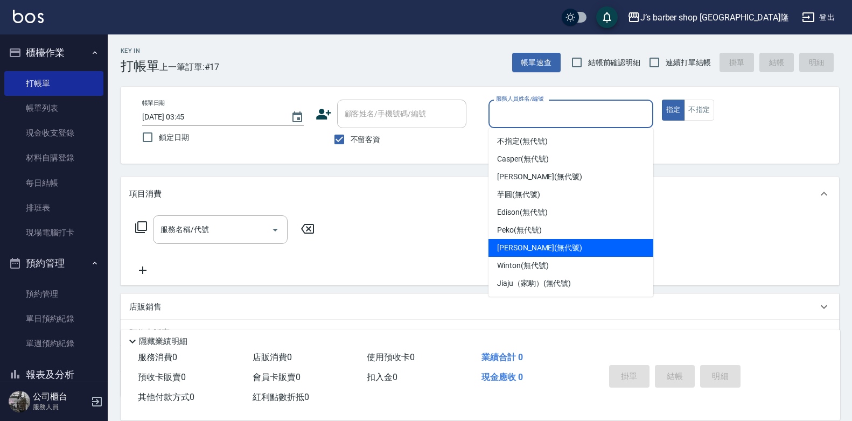
click at [509, 262] on span "Winton (無代號)" at bounding box center [522, 265] width 51 height 11
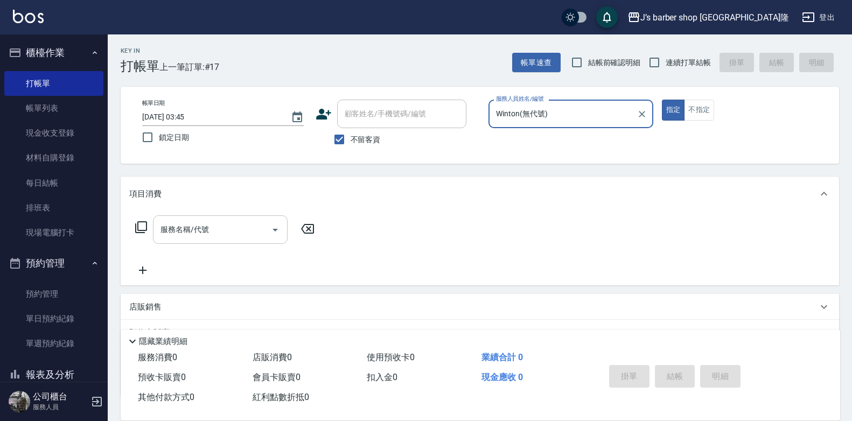
type input "Winton(無代號)"
click at [265, 225] on input "服務名稱/代號" at bounding box center [212, 229] width 109 height 19
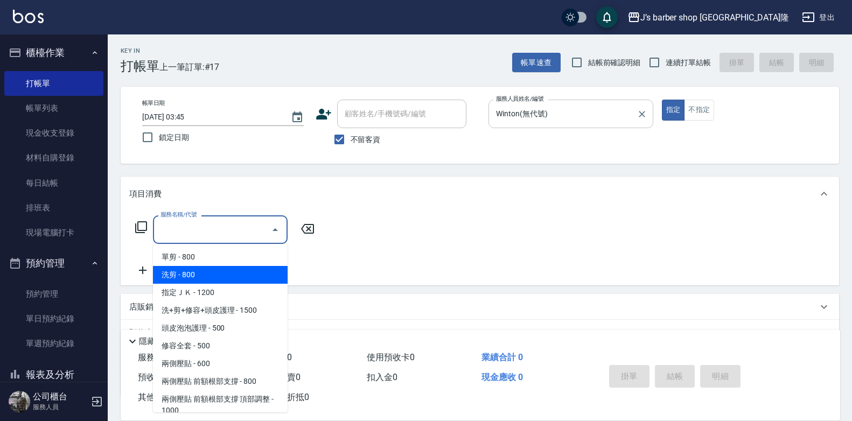
click at [214, 280] on span "洗剪 - 800" at bounding box center [220, 275] width 135 height 18
type input "洗剪(101)"
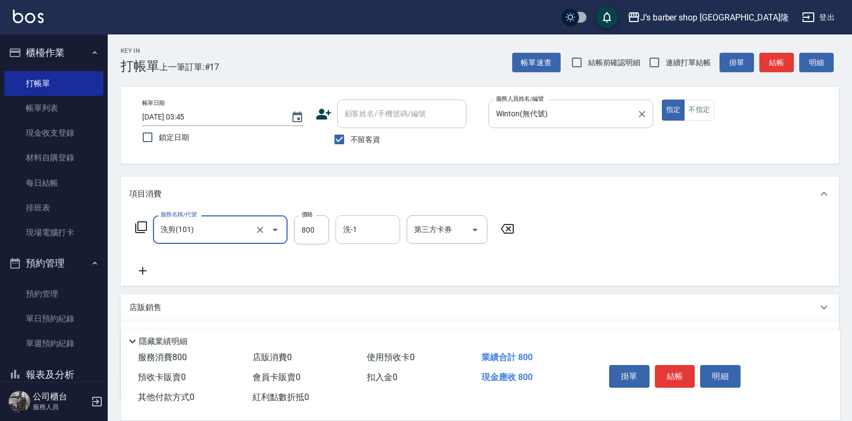
click at [354, 230] on input "洗-1" at bounding box center [367, 229] width 55 height 19
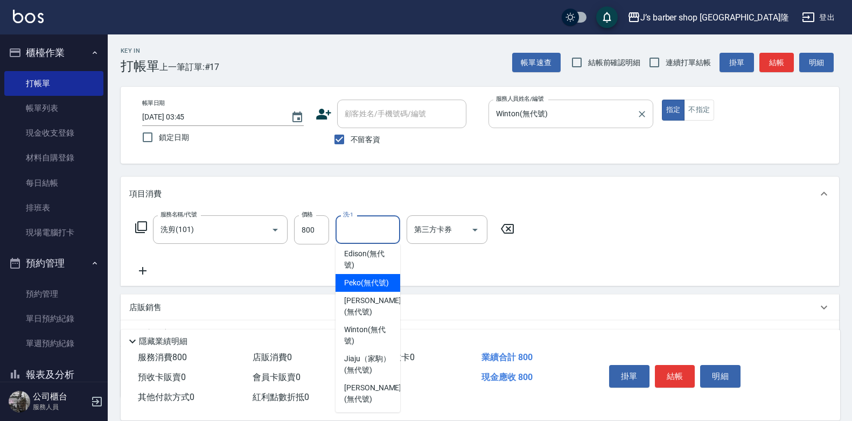
scroll to position [131, 0]
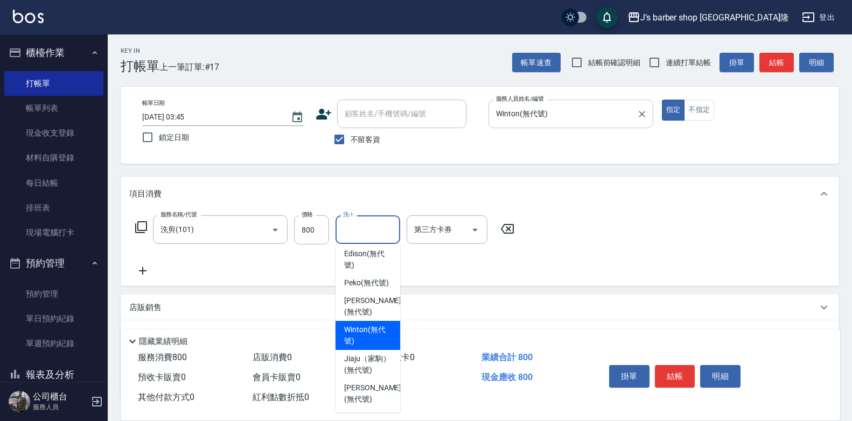
click at [373, 342] on span "Winton (無代號)" at bounding box center [367, 335] width 47 height 23
type input "Winton(無代號)"
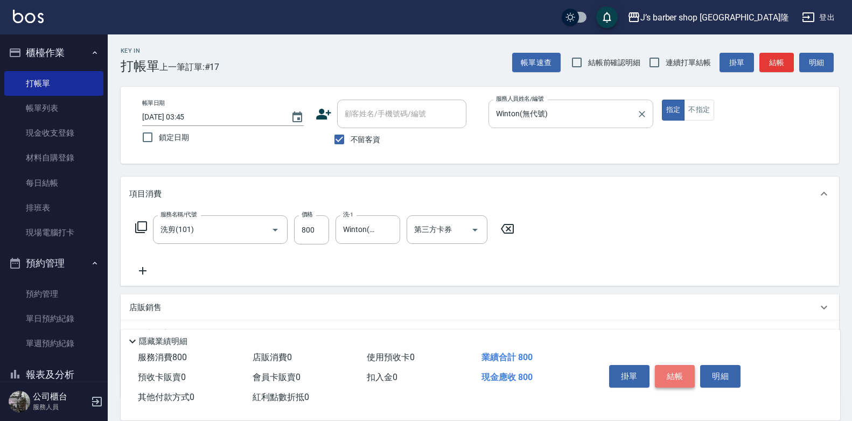
click at [671, 371] on button "結帳" at bounding box center [675, 376] width 40 height 23
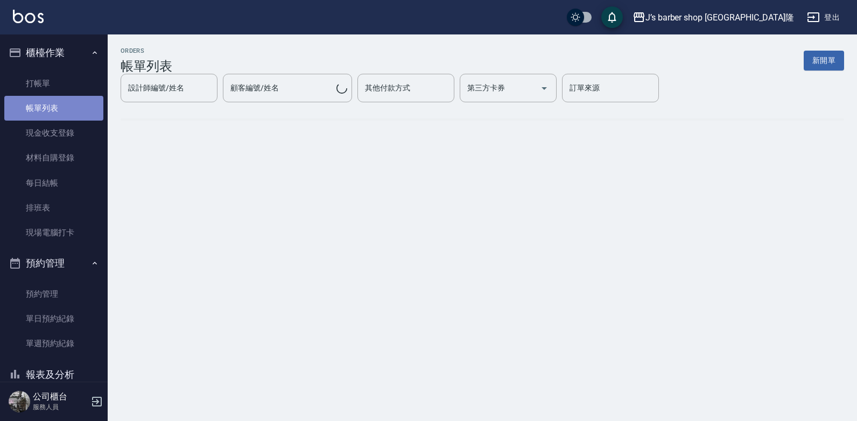
click at [55, 97] on link "帳單列表" at bounding box center [53, 108] width 99 height 25
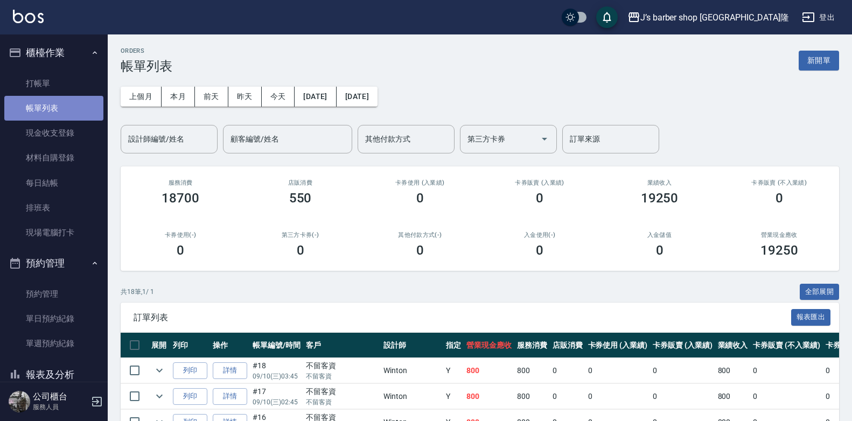
click at [54, 103] on link "帳單列表" at bounding box center [53, 108] width 99 height 25
click at [269, 96] on button "今天" at bounding box center [278, 97] width 33 height 20
click at [431, 136] on input "其他付款方式" at bounding box center [405, 139] width 87 height 19
click at [71, 120] on link "帳單列表" at bounding box center [53, 108] width 99 height 25
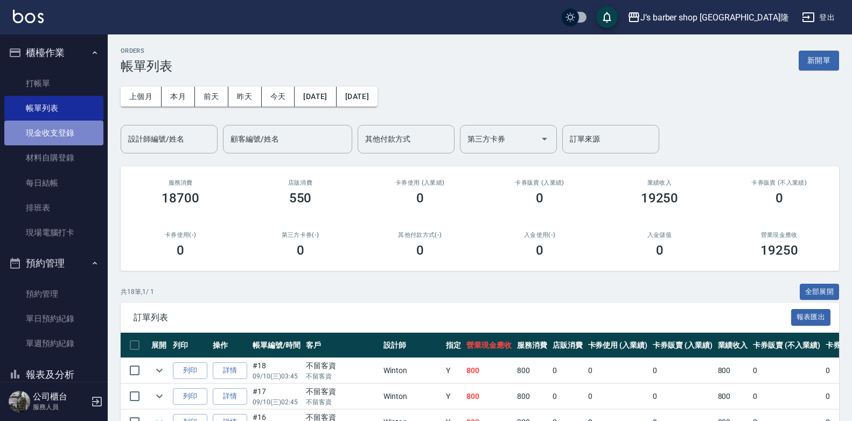
click at [69, 123] on link "現金收支登錄" at bounding box center [53, 133] width 99 height 25
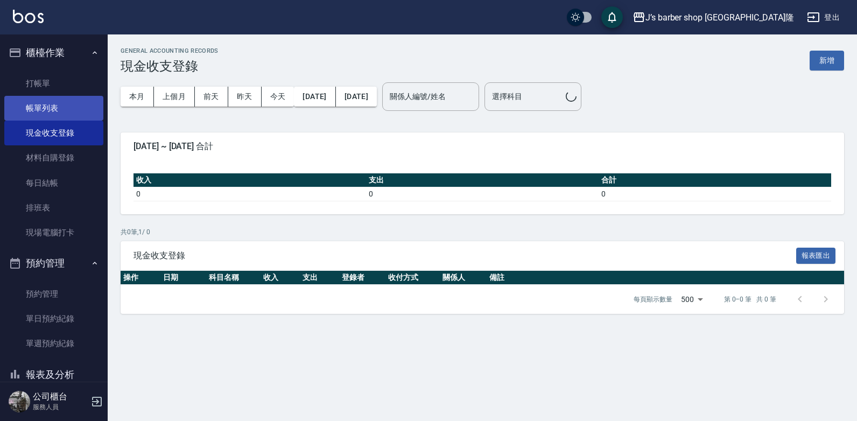
click at [66, 114] on link "帳單列表" at bounding box center [53, 108] width 99 height 25
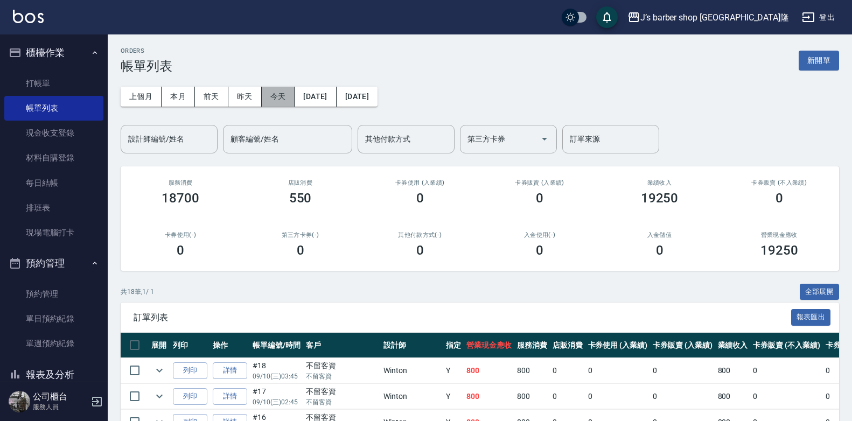
click at [270, 93] on button "今天" at bounding box center [278, 97] width 33 height 20
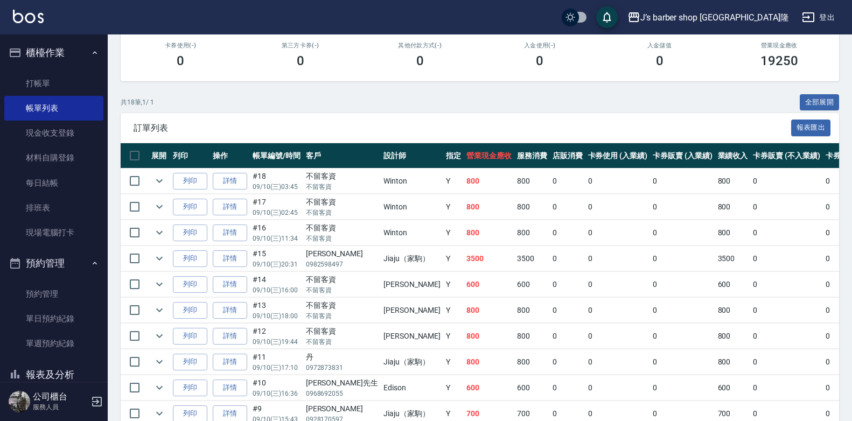
scroll to position [22, 0]
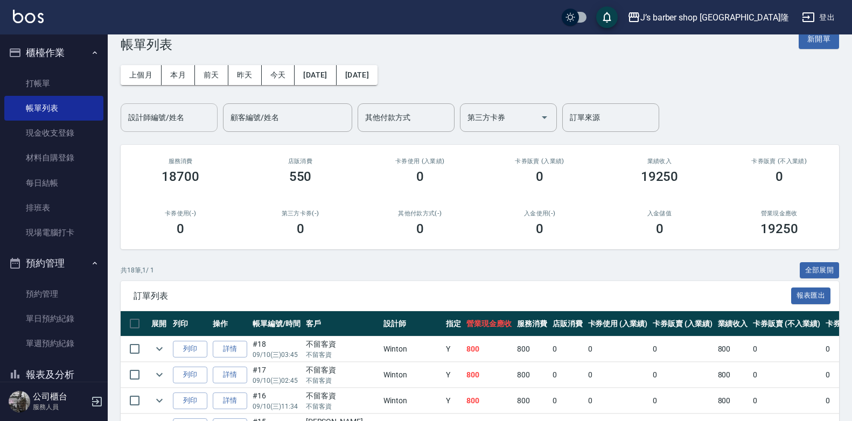
click at [206, 121] on input "設計師編號/姓名" at bounding box center [168, 117] width 87 height 19
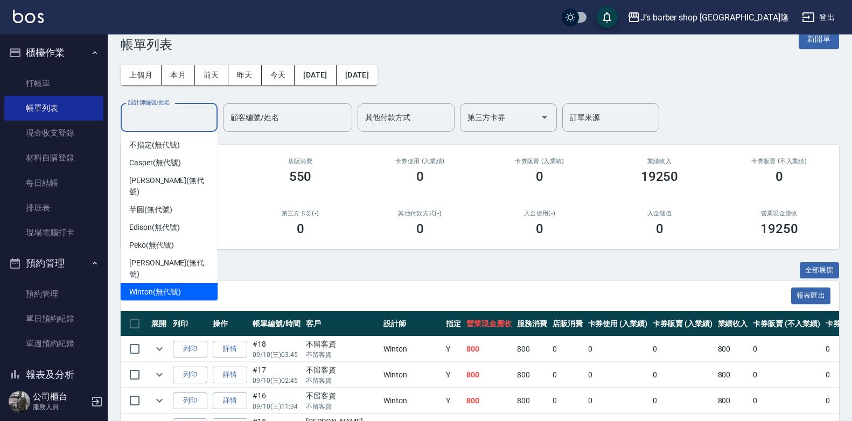
click at [181, 283] on div "Winton (無代號)" at bounding box center [169, 292] width 97 height 18
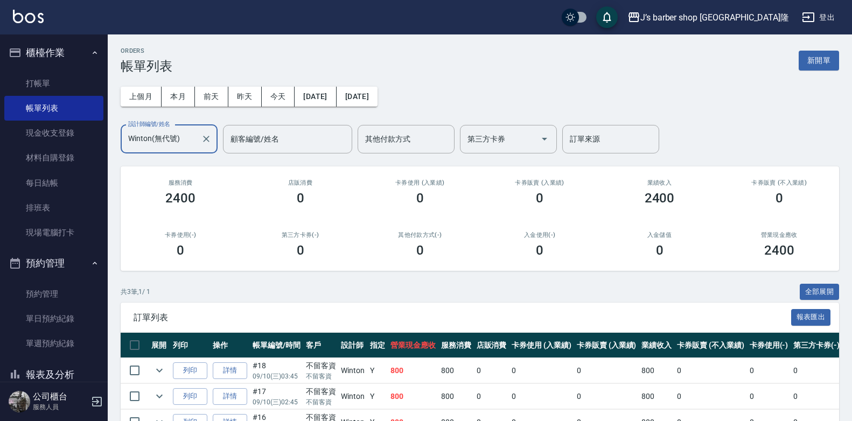
click at [177, 131] on input "Winton(無代號)" at bounding box center [160, 139] width 71 height 19
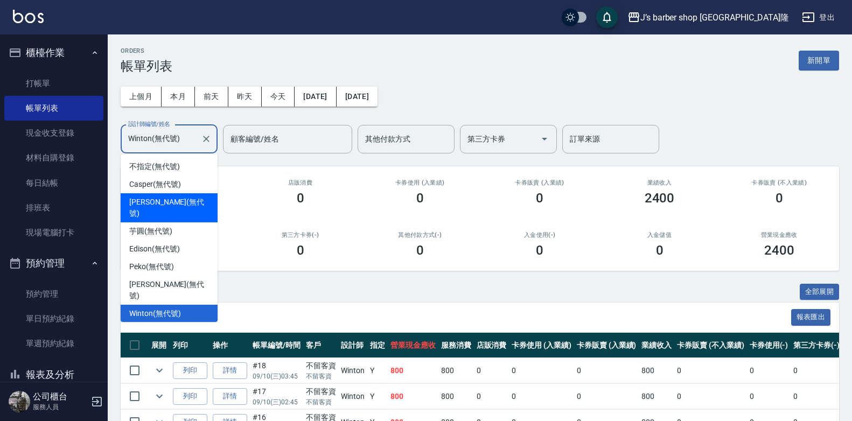
click at [186, 201] on div "[PERSON_NAME] (無代號)" at bounding box center [169, 207] width 97 height 29
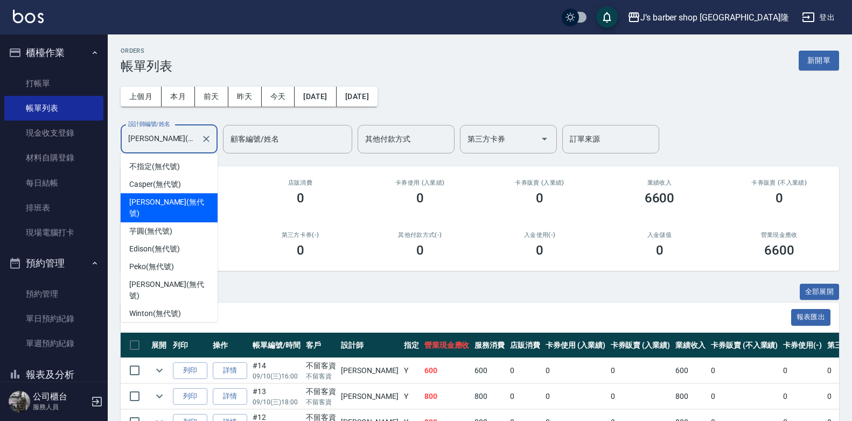
click at [158, 145] on input "[PERSON_NAME](無代號)" at bounding box center [160, 139] width 71 height 19
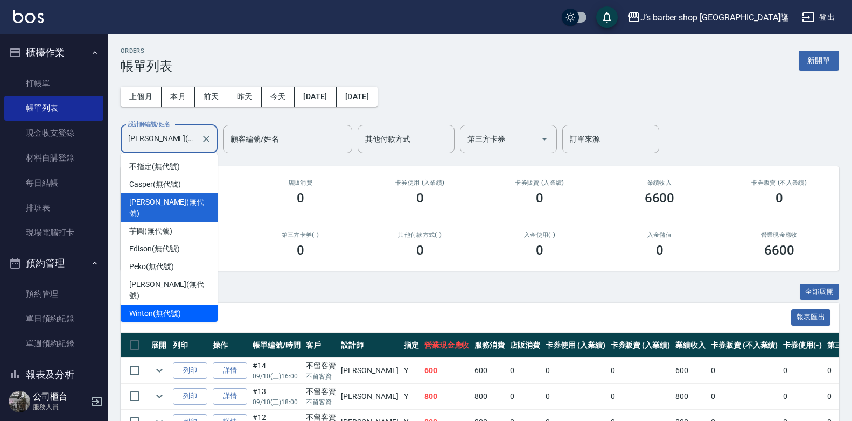
click at [165, 308] on span "Winton (無代號)" at bounding box center [154, 313] width 51 height 11
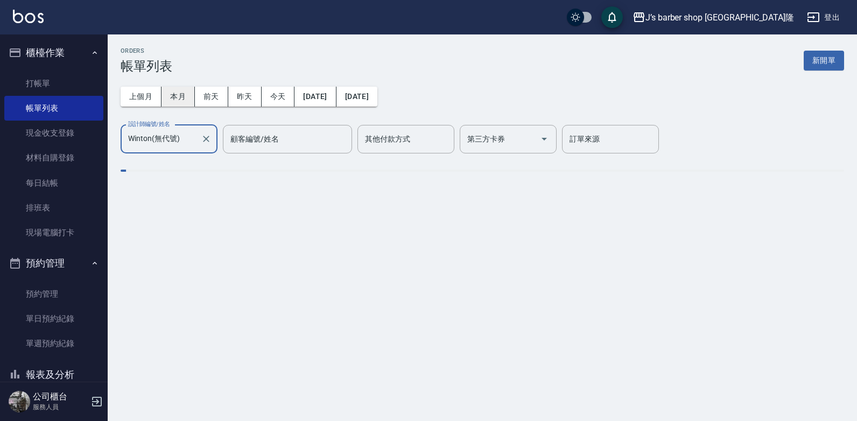
click at [184, 89] on button "本月" at bounding box center [178, 97] width 33 height 20
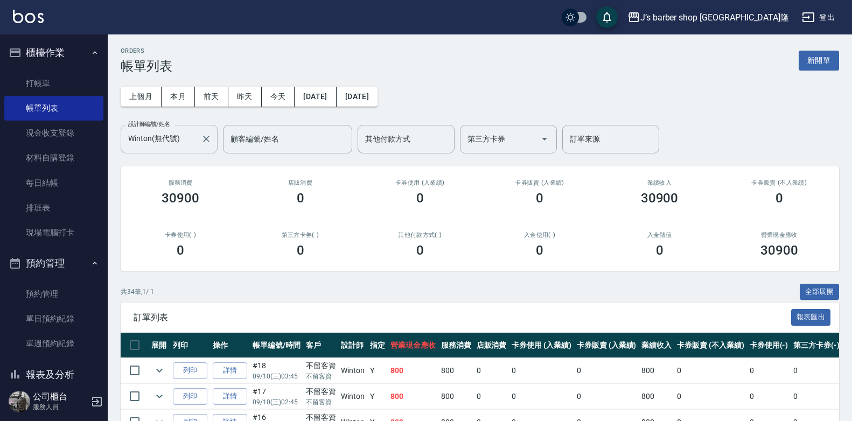
click at [170, 148] on input "Winton(無代號)" at bounding box center [160, 139] width 71 height 19
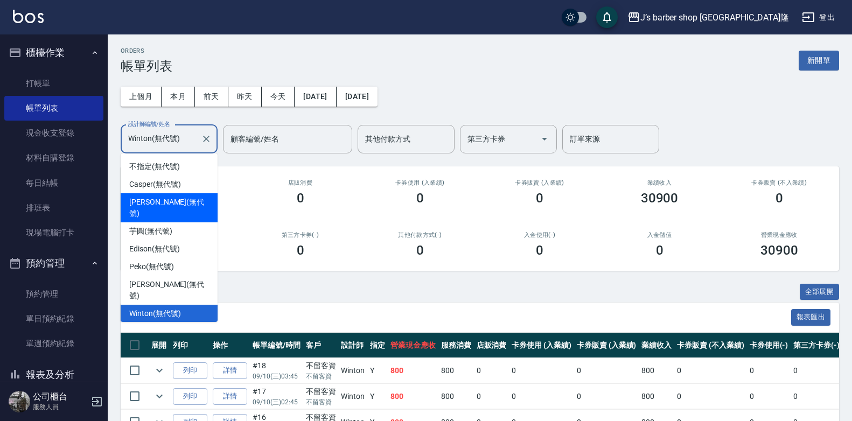
click at [179, 206] on span "[PERSON_NAME] (無代號)" at bounding box center [169, 208] width 80 height 23
type input "[PERSON_NAME](無代號)"
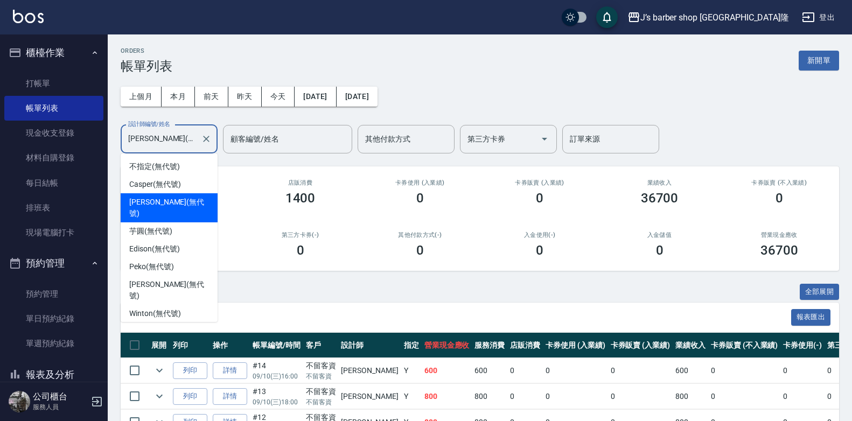
click at [157, 135] on input "[PERSON_NAME](無代號)" at bounding box center [160, 139] width 71 height 19
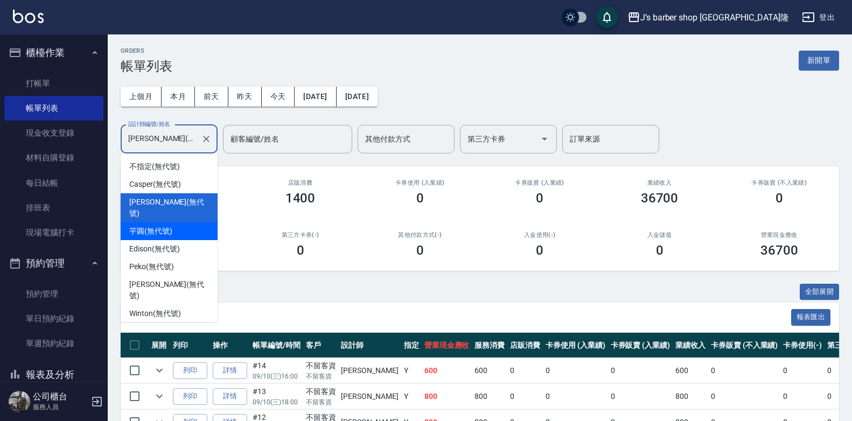
click at [242, 204] on div "店販消費 1400" at bounding box center [300, 192] width 120 height 52
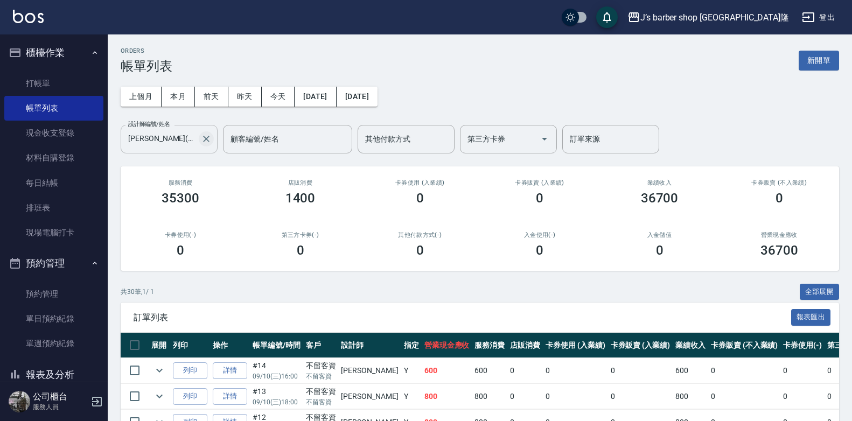
click at [206, 134] on icon "Clear" at bounding box center [206, 139] width 11 height 11
